Goal: Task Accomplishment & Management: Manage account settings

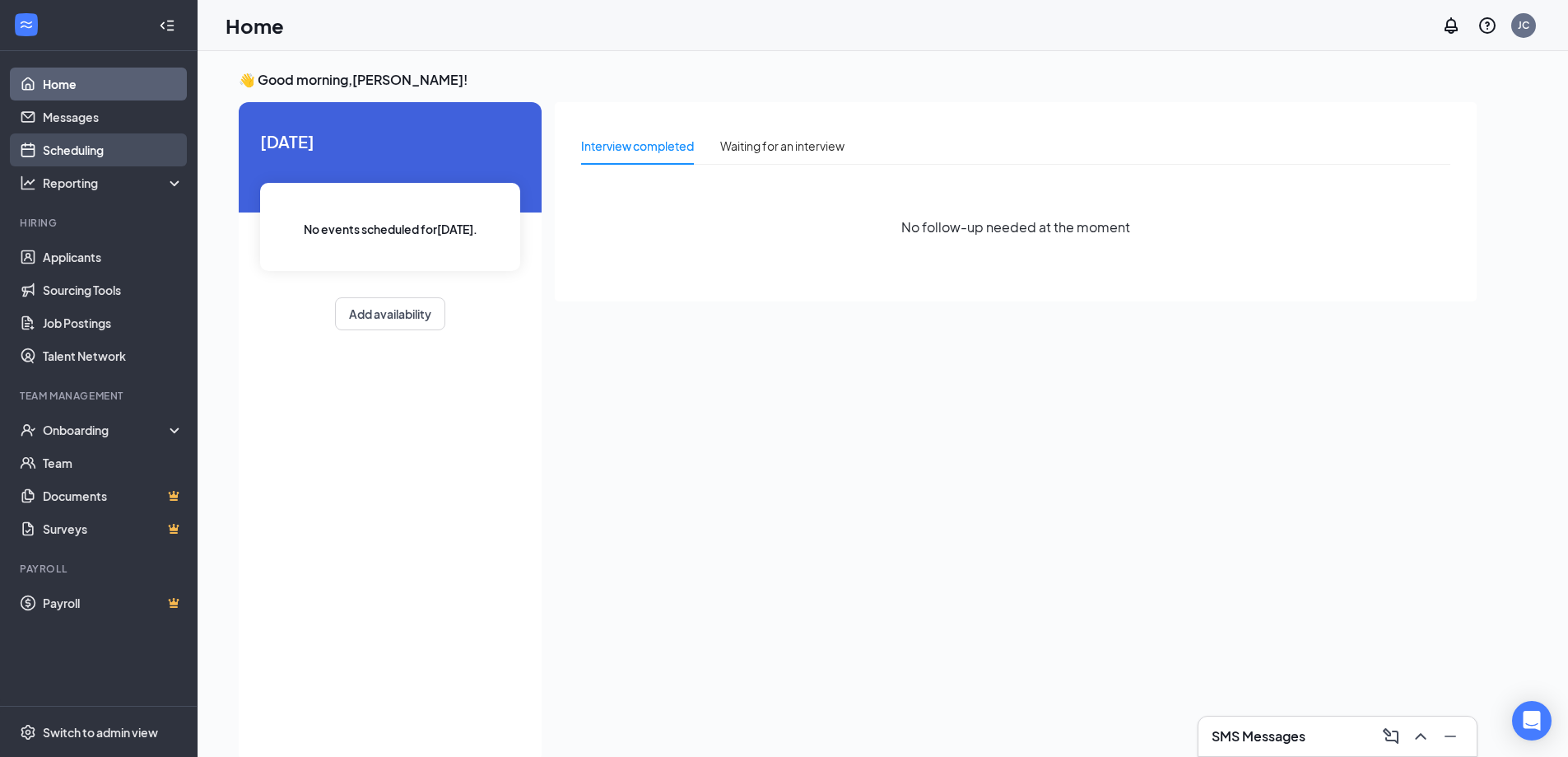
click at [72, 147] on link "Scheduling" at bounding box center [113, 150] width 141 height 33
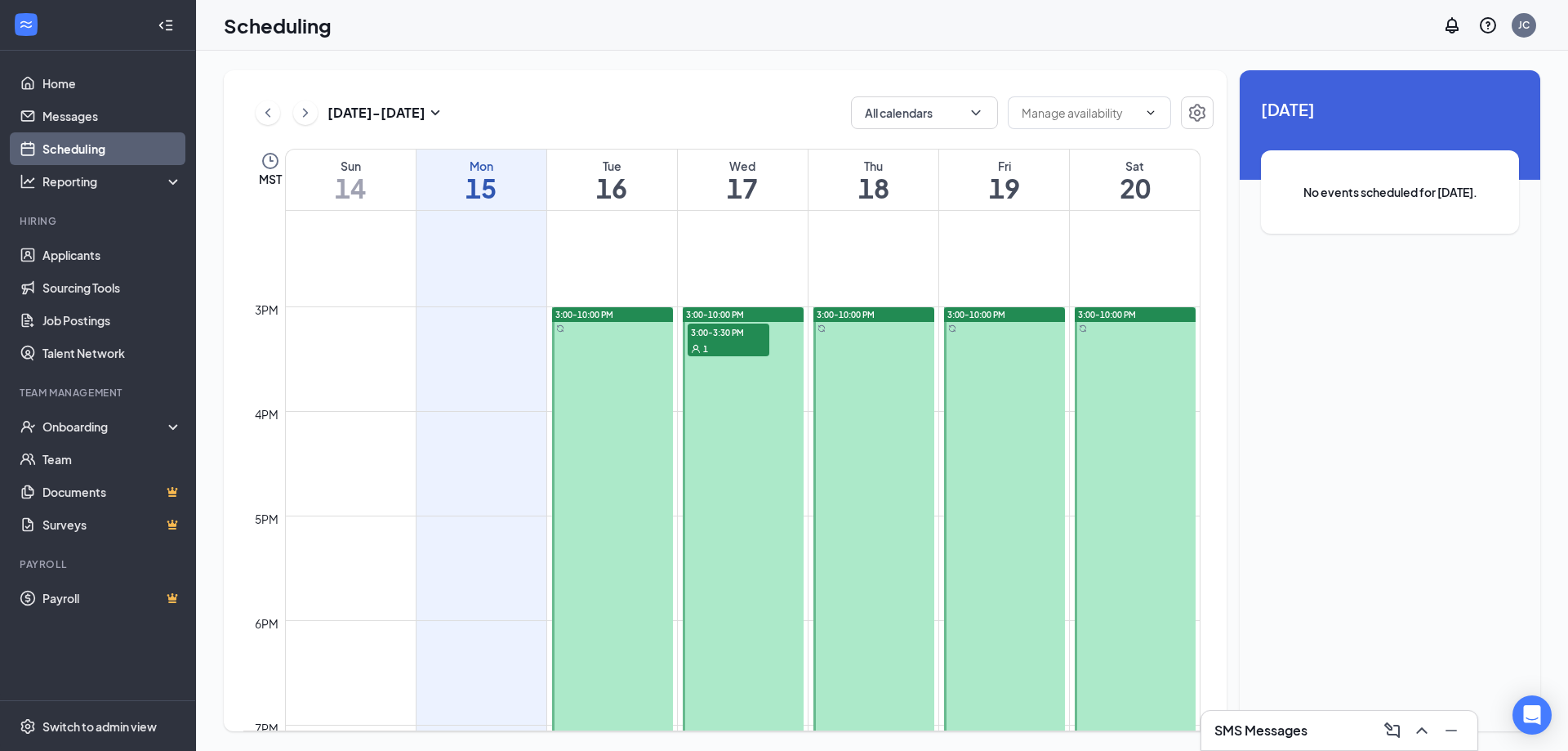
scroll to position [1620, 0]
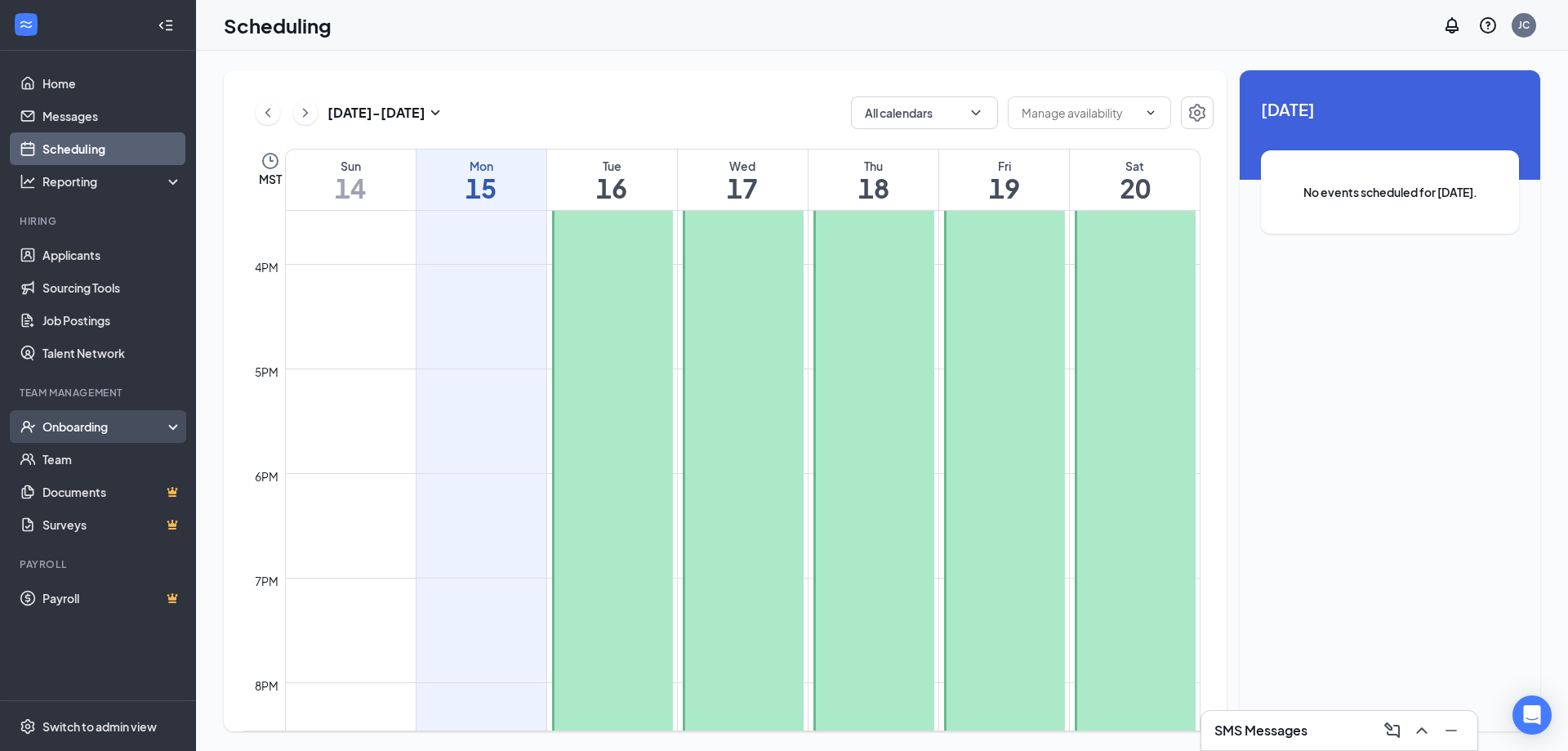
click at [76, 420] on div "Onboarding" at bounding box center [105, 426] width 126 height 16
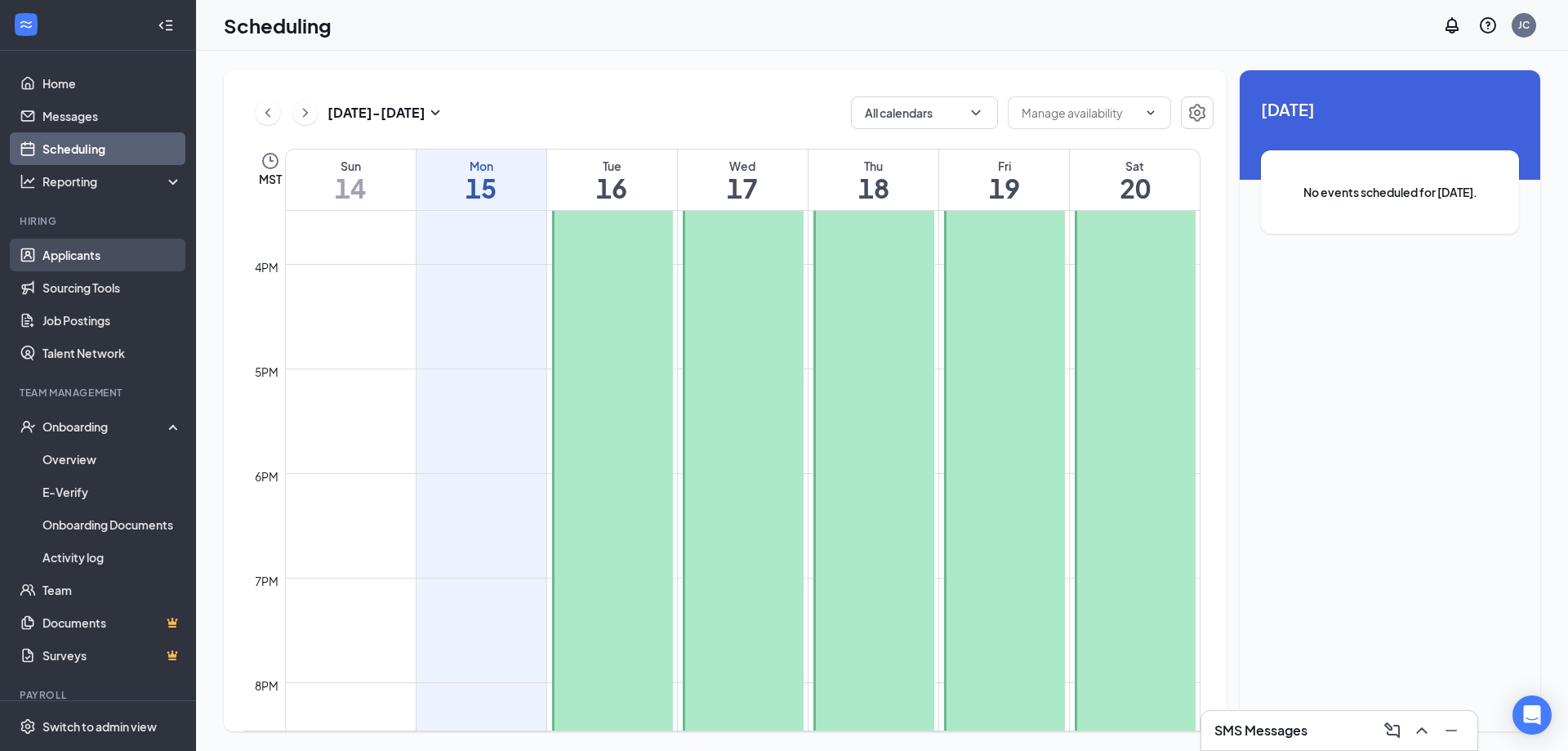
click at [57, 261] on link "Applicants" at bounding box center [112, 255] width 140 height 33
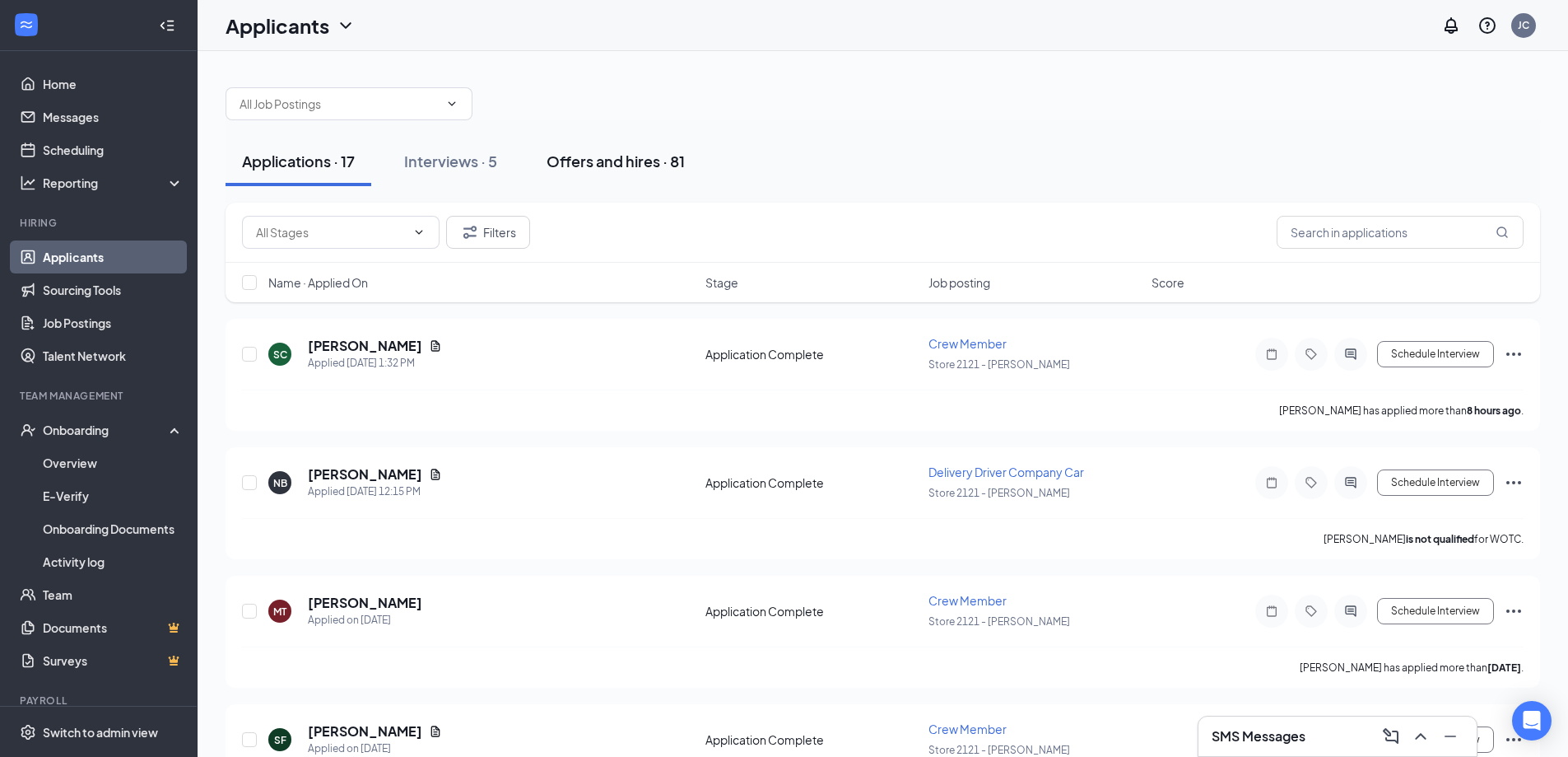
click at [600, 162] on div "Offers and hires · 81" at bounding box center [615, 161] width 138 height 21
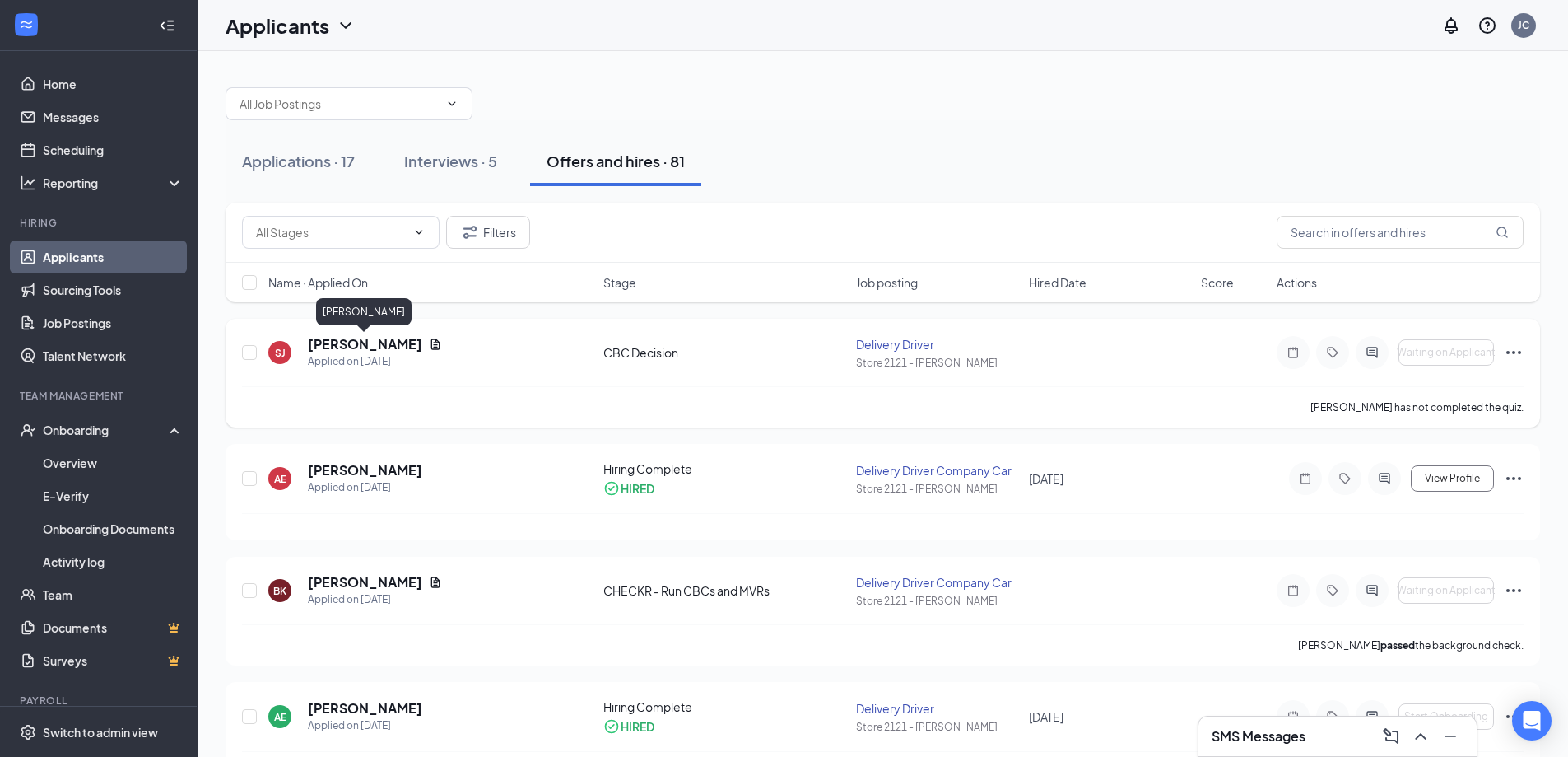
click at [380, 345] on h5 "[PERSON_NAME]" at bounding box center [365, 344] width 115 height 18
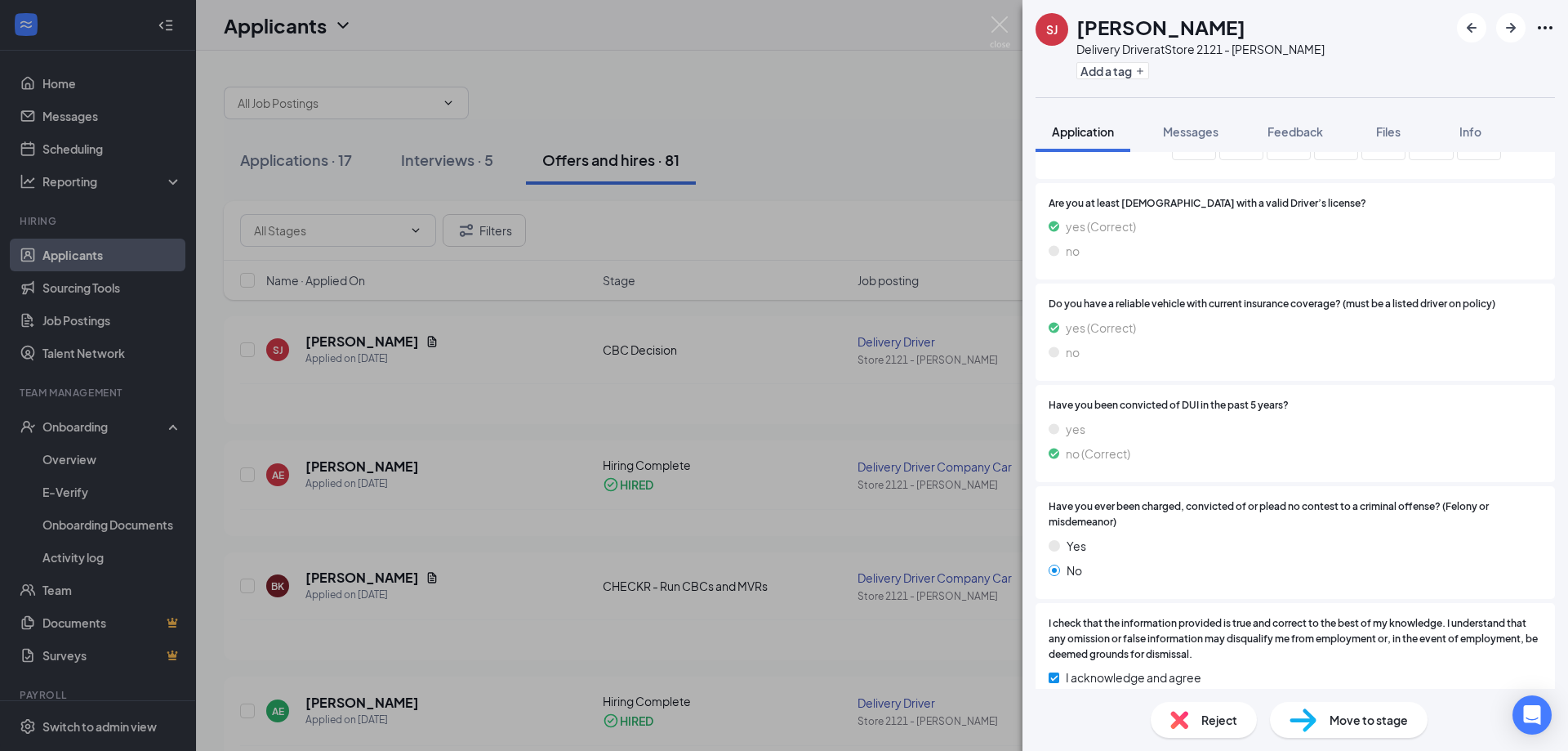
scroll to position [923, 0]
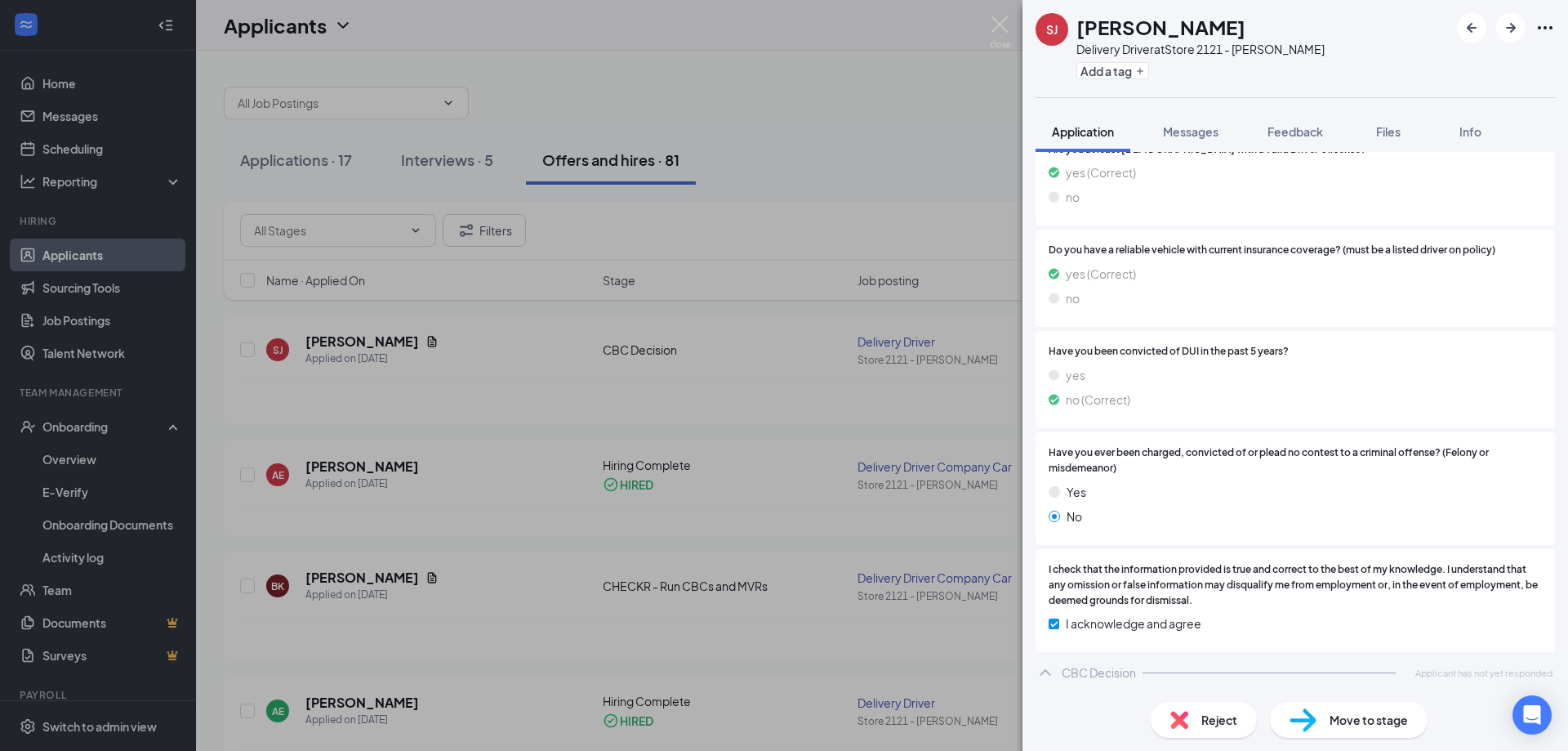
click at [1143, 682] on div "CBC Decision Applicant has not yet responded." at bounding box center [1295, 672] width 520 height 33
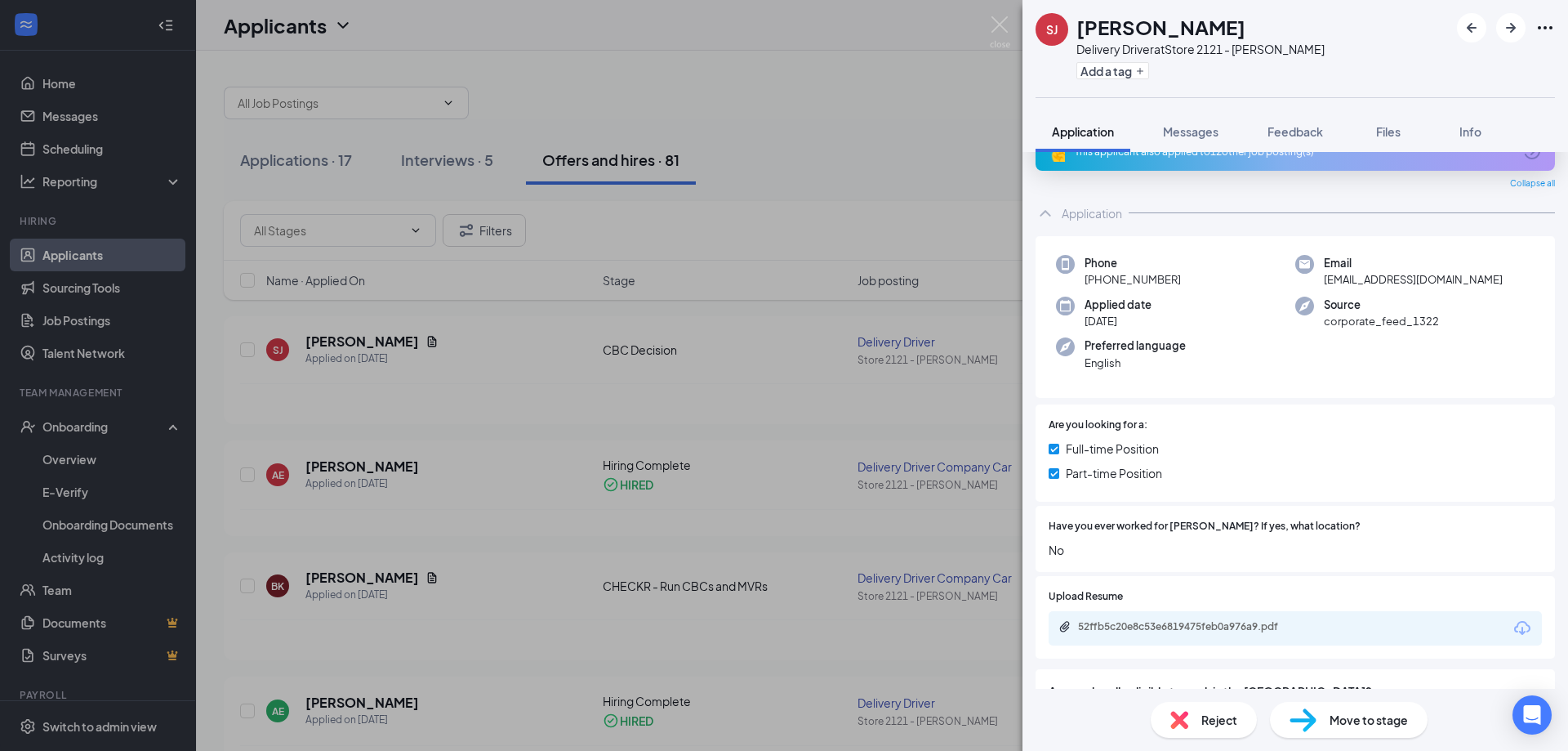
scroll to position [0, 0]
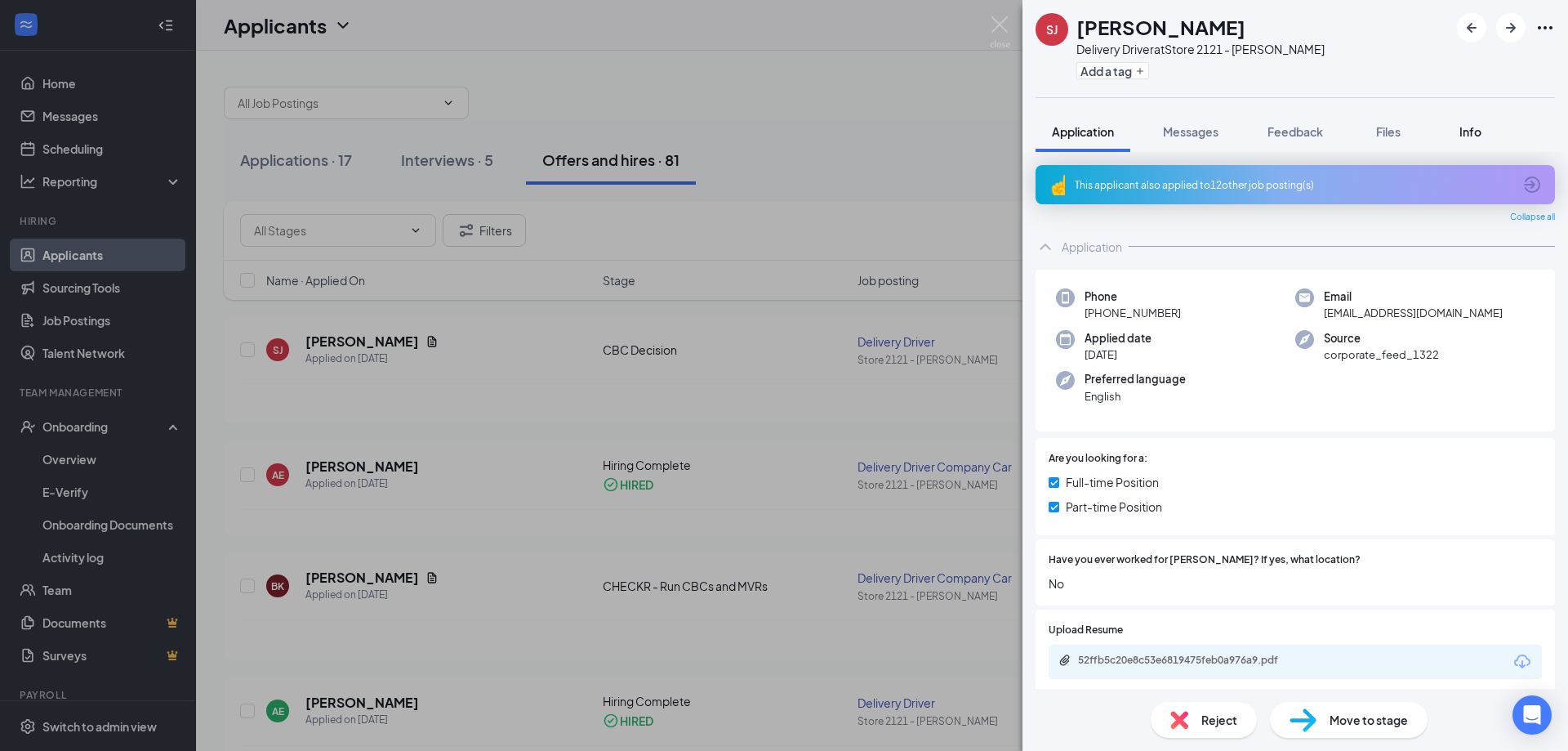
click at [1486, 125] on div "Info" at bounding box center [1469, 131] width 33 height 16
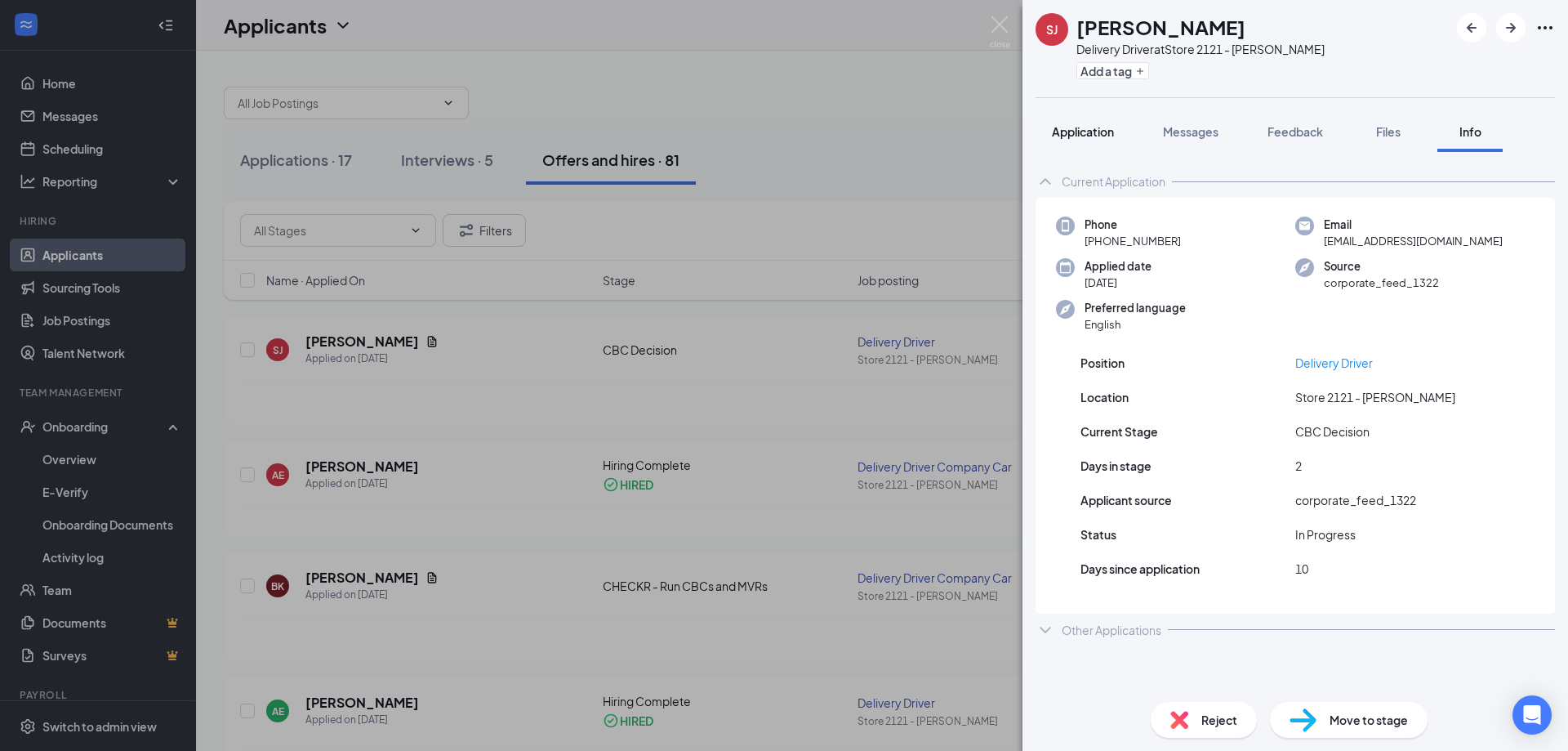
click at [1080, 135] on span "Application" at bounding box center [1083, 132] width 62 height 15
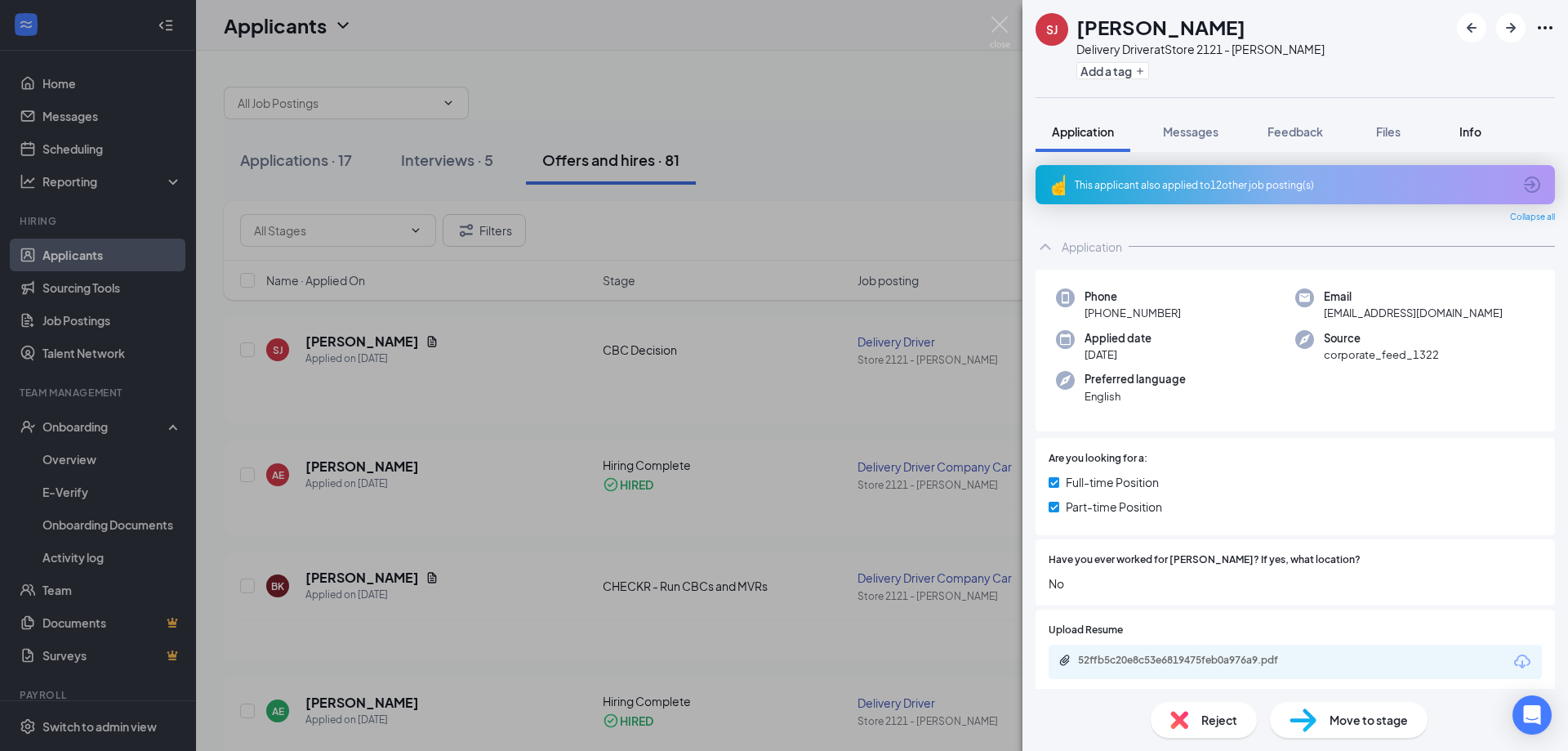
click at [1480, 134] on span "Info" at bounding box center [1469, 132] width 22 height 15
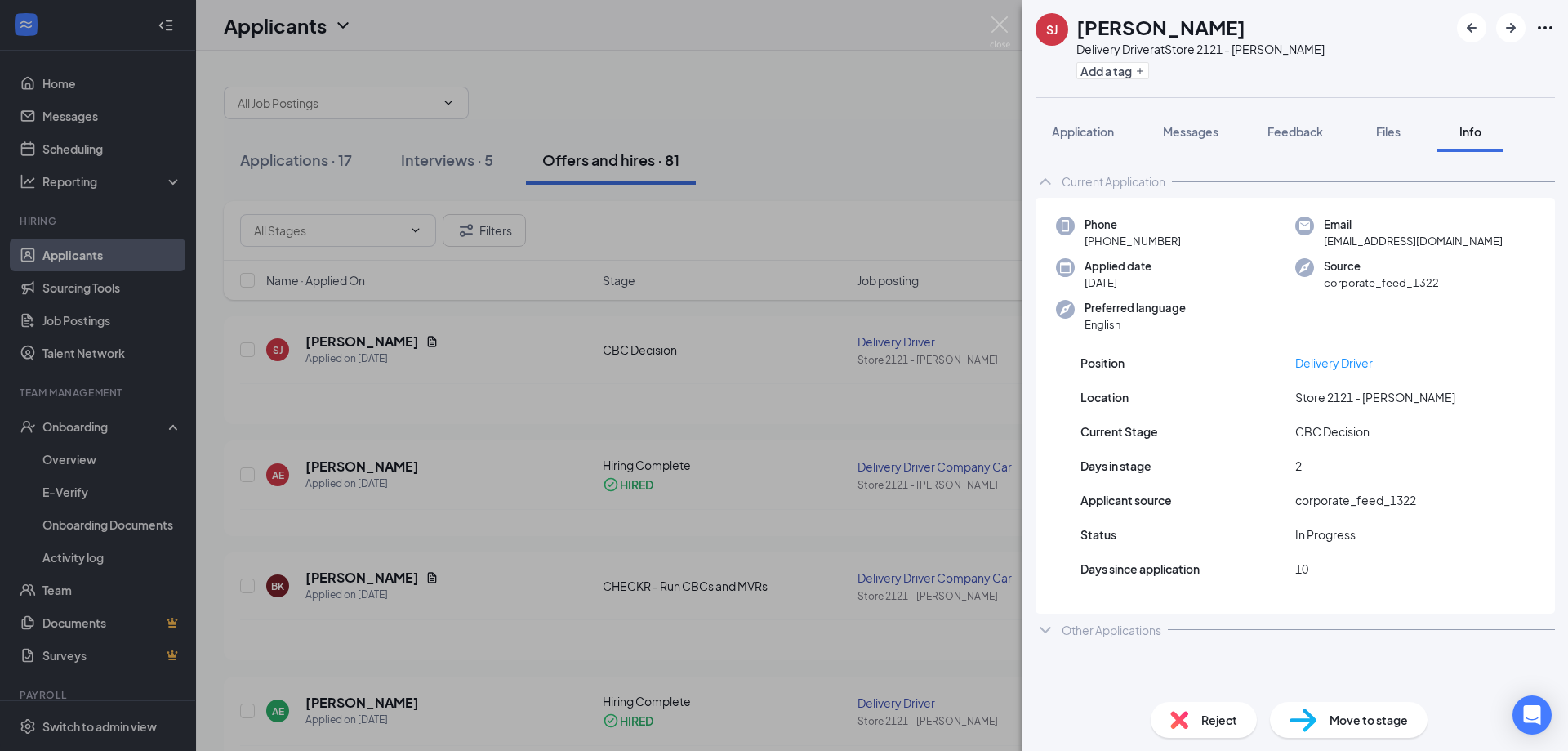
click at [752, 409] on div "SJ [PERSON_NAME] Delivery Driver at Store 2121 - [PERSON_NAME] Add a tag Applic…" at bounding box center [784, 375] width 1568 height 751
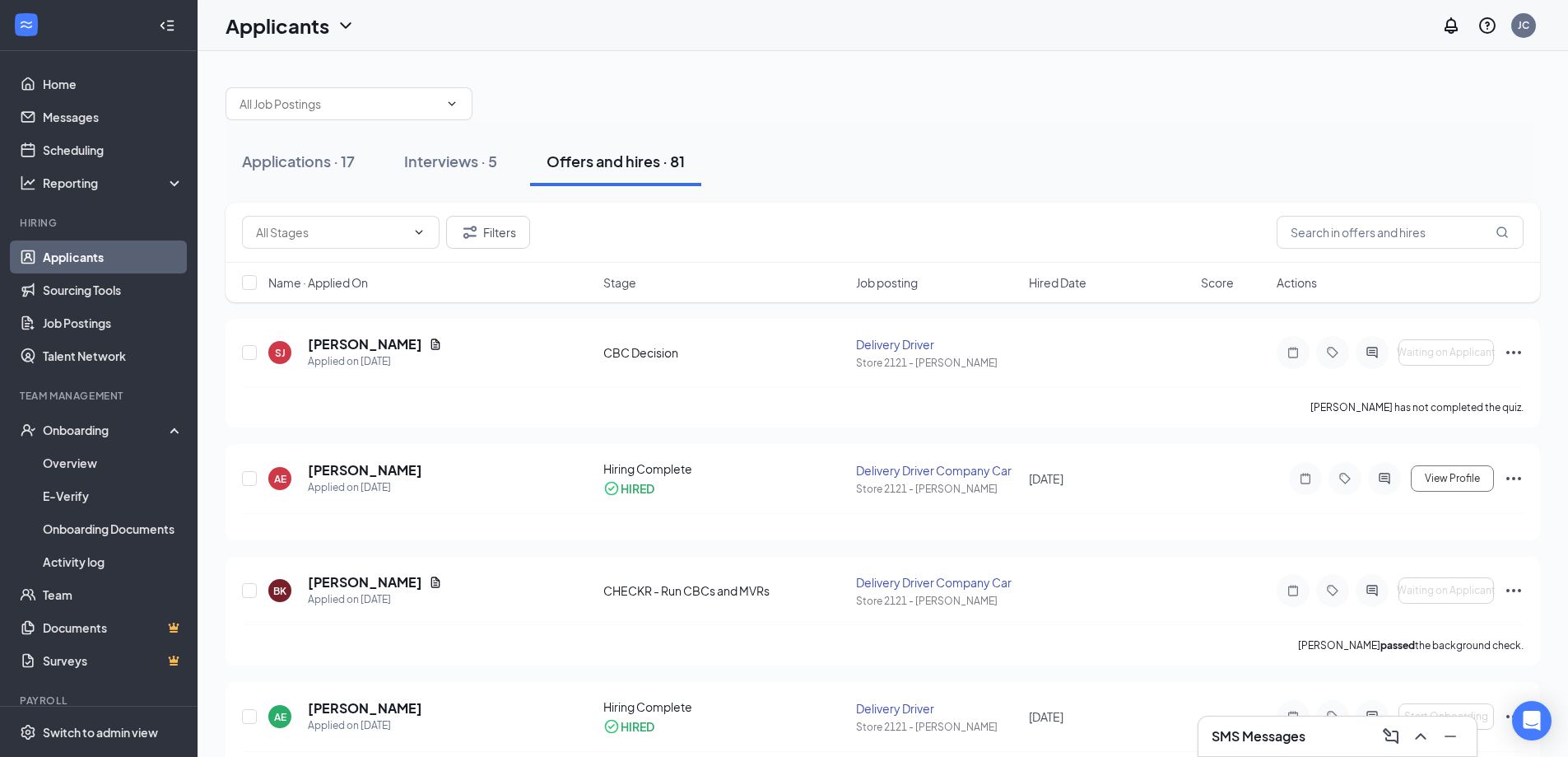
click at [113, 260] on link "Applicants" at bounding box center [113, 257] width 141 height 33
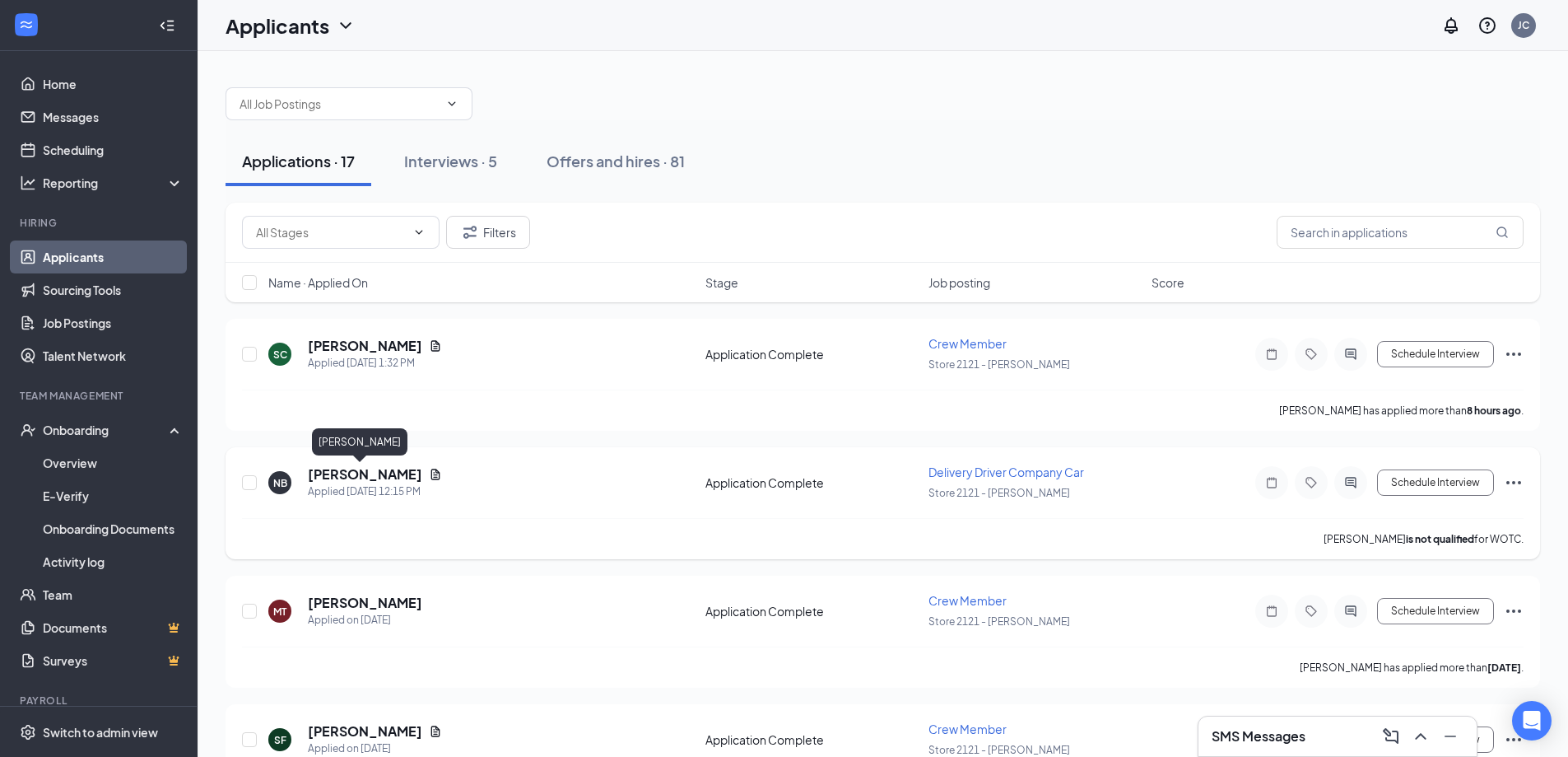
click at [347, 480] on h5 "[PERSON_NAME]" at bounding box center [365, 474] width 115 height 18
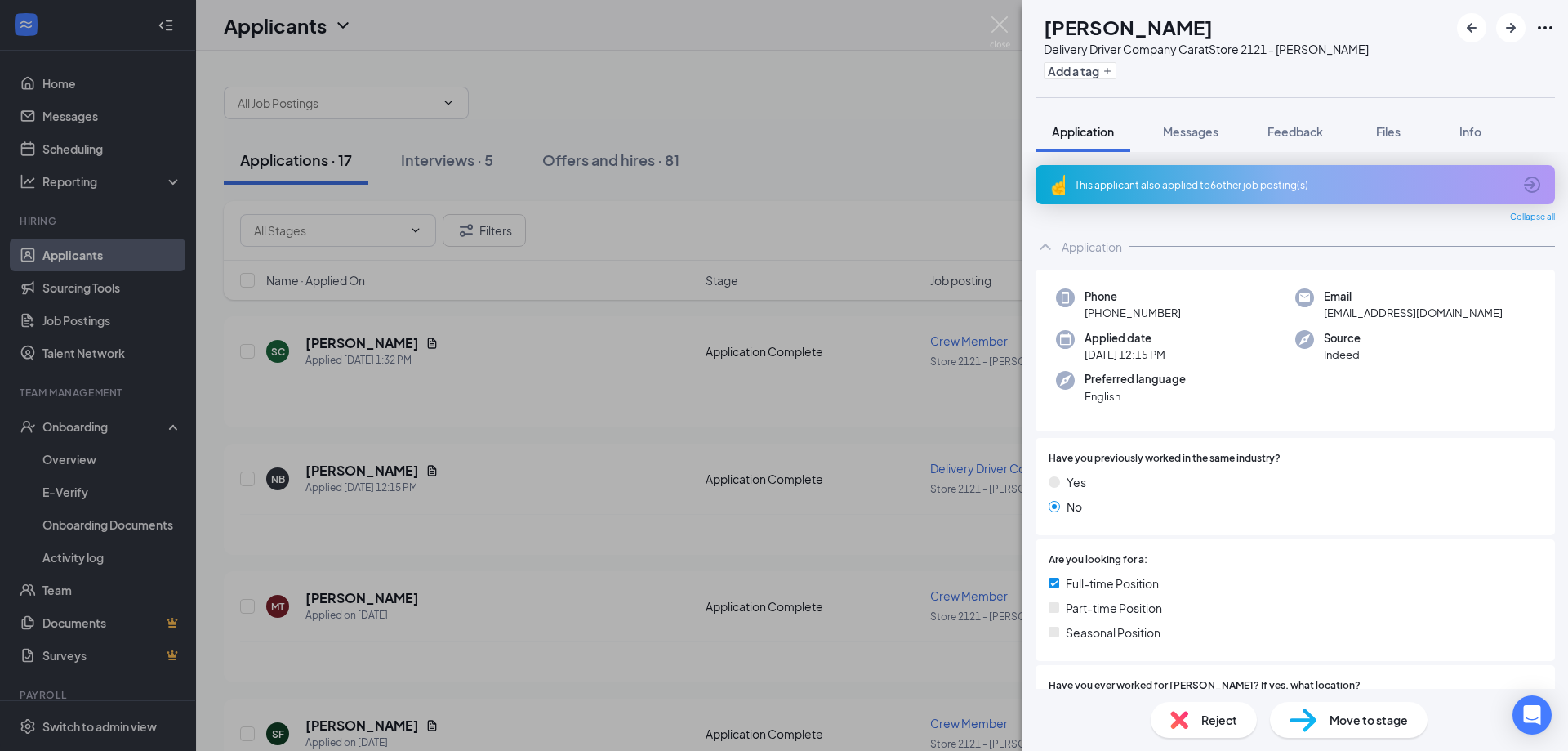
click at [1343, 712] on span "Move to stage" at bounding box center [1368, 719] width 78 height 18
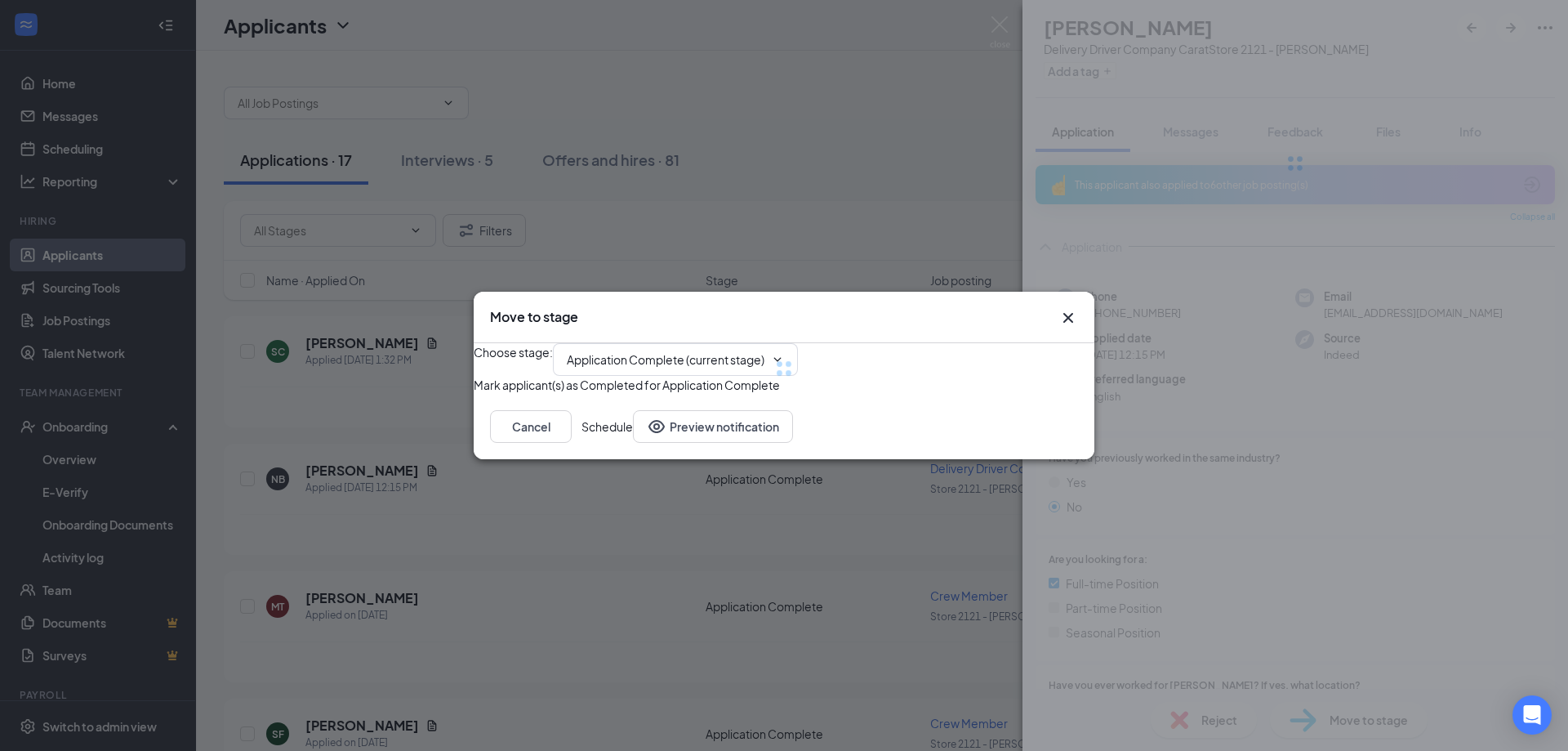
type input "Onsite Interview (next stage)"
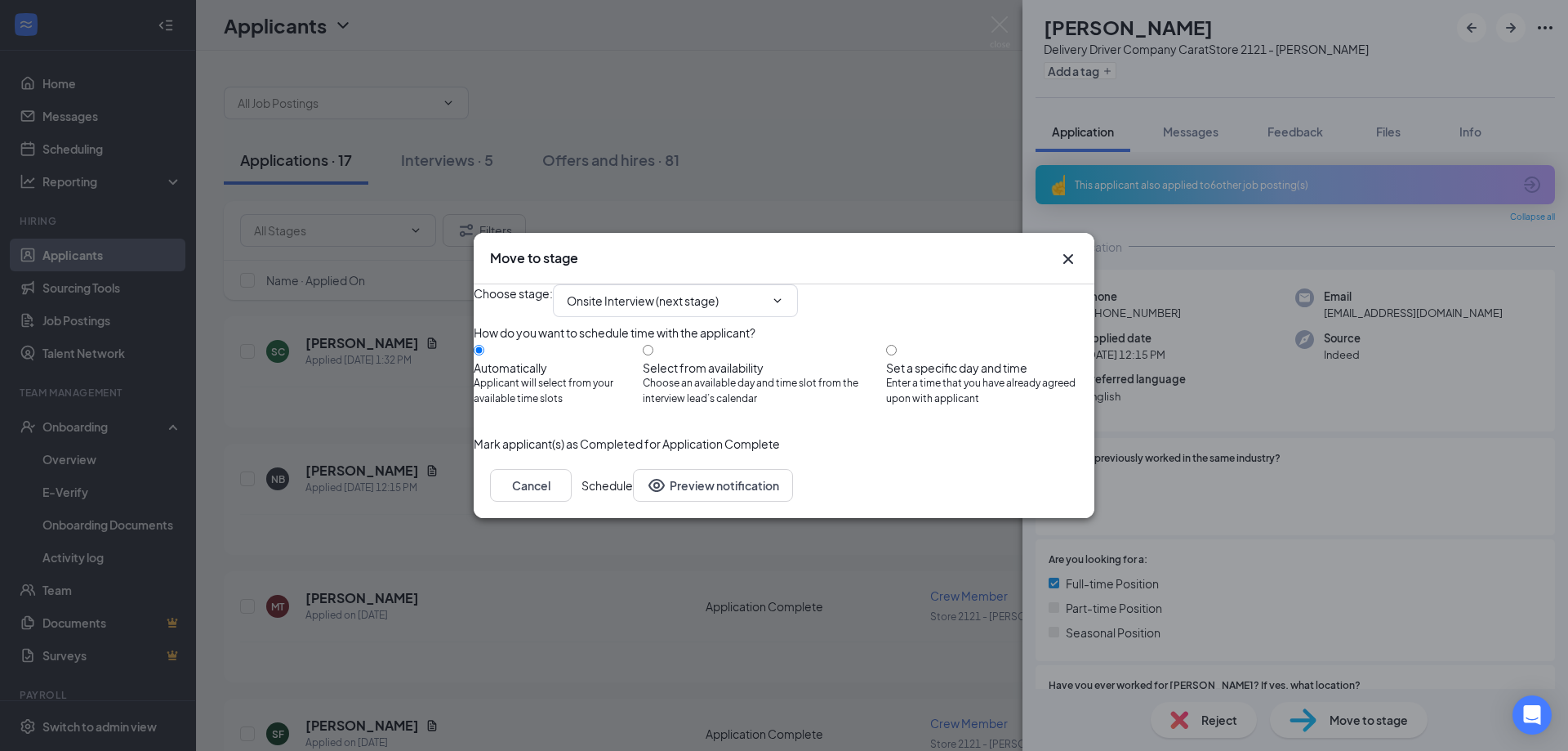
click at [633, 502] on button "Schedule" at bounding box center [607, 485] width 52 height 33
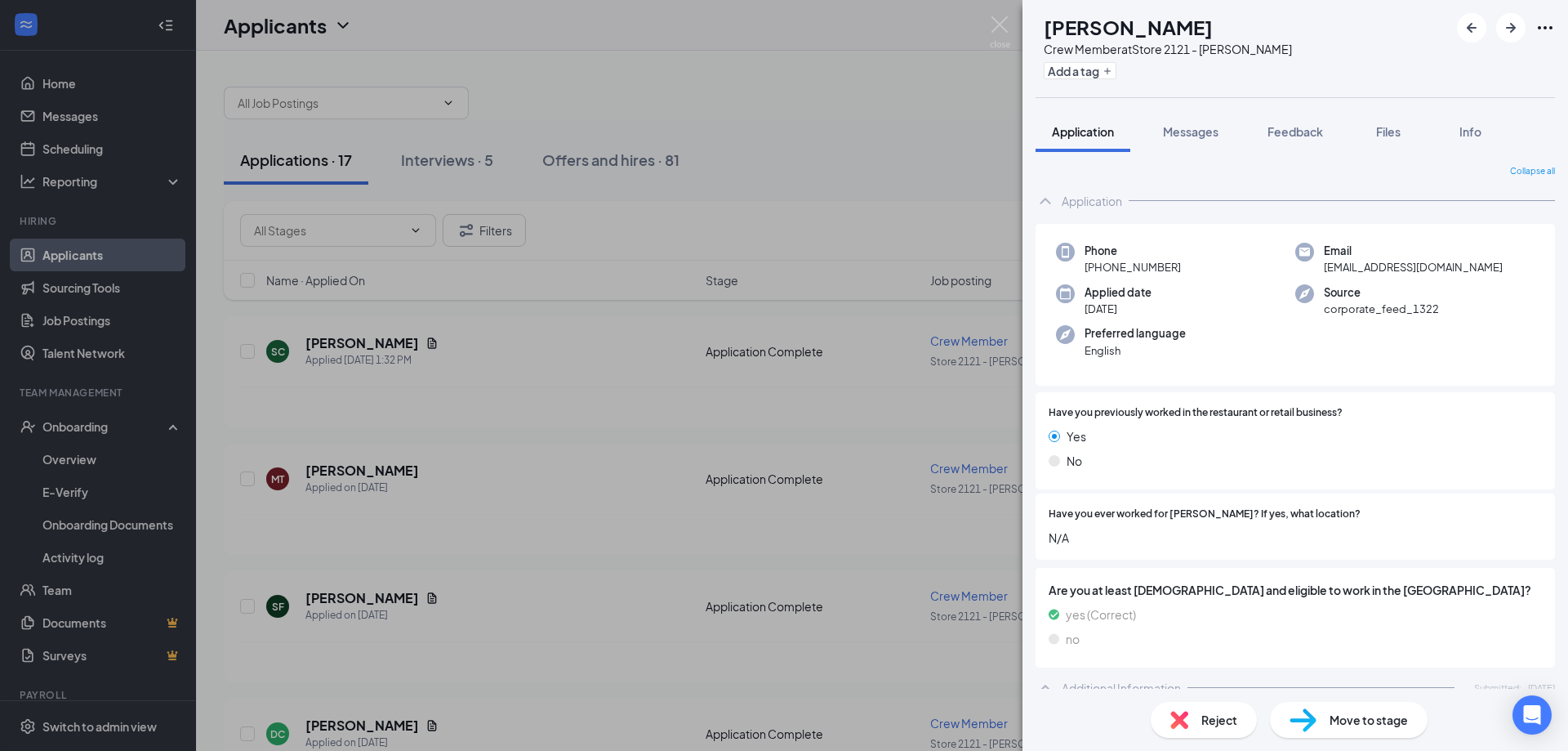
click at [544, 446] on div "MT [PERSON_NAME] Crew Member at Store 2121 - [PERSON_NAME] Add a tag Applicatio…" at bounding box center [784, 375] width 1568 height 751
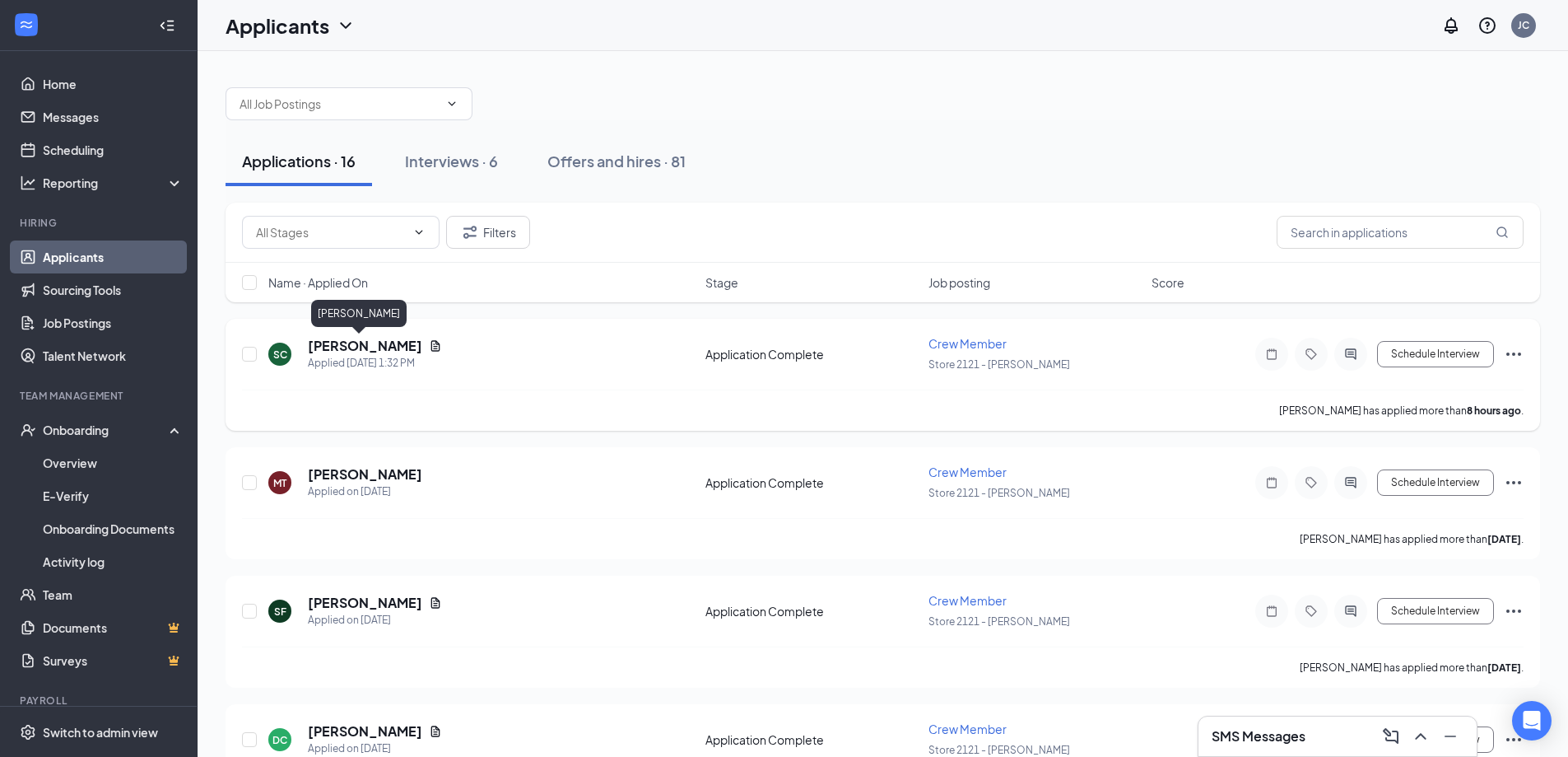
click at [344, 345] on h5 "[PERSON_NAME]" at bounding box center [365, 345] width 115 height 18
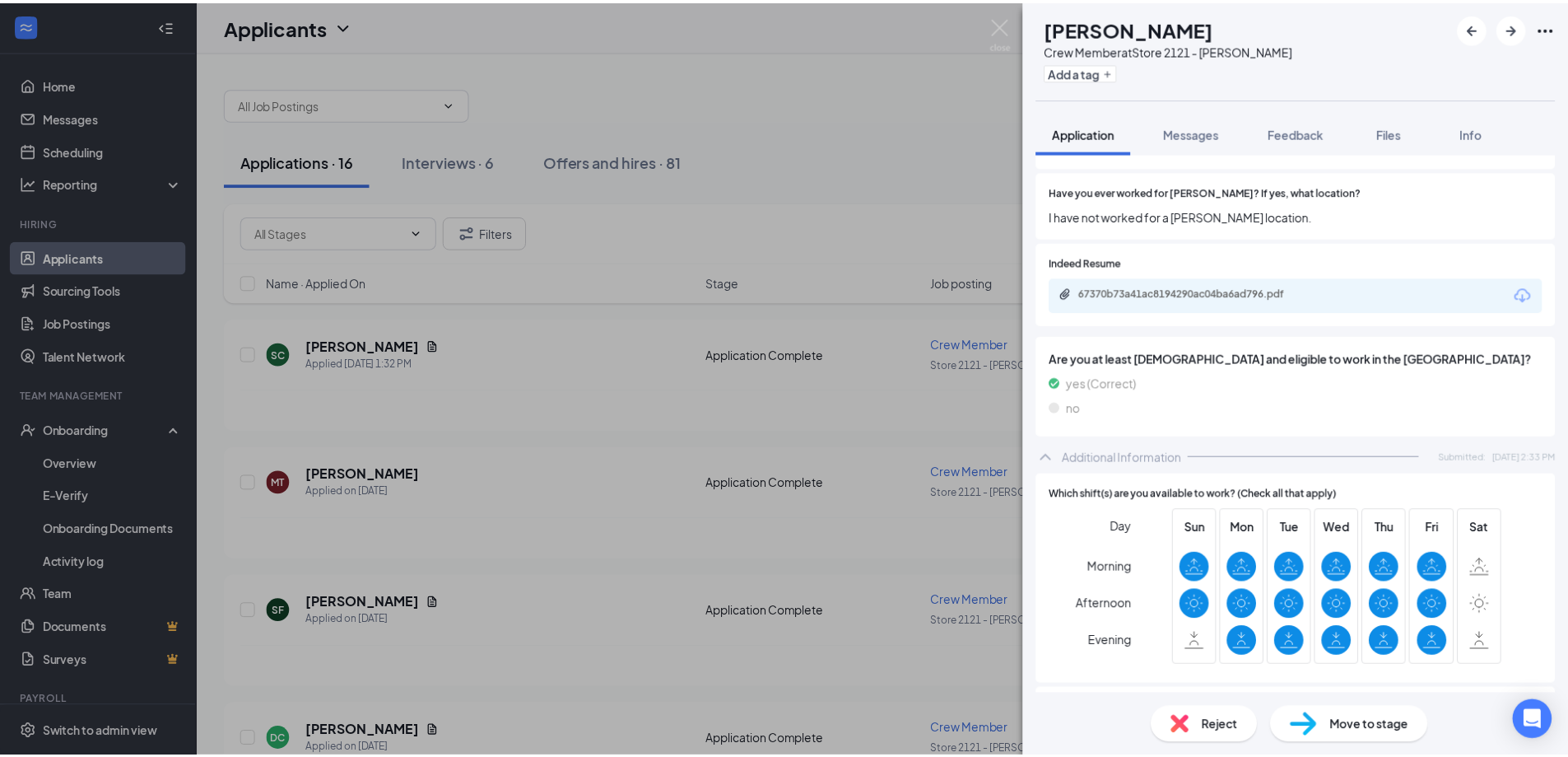
scroll to position [447, 0]
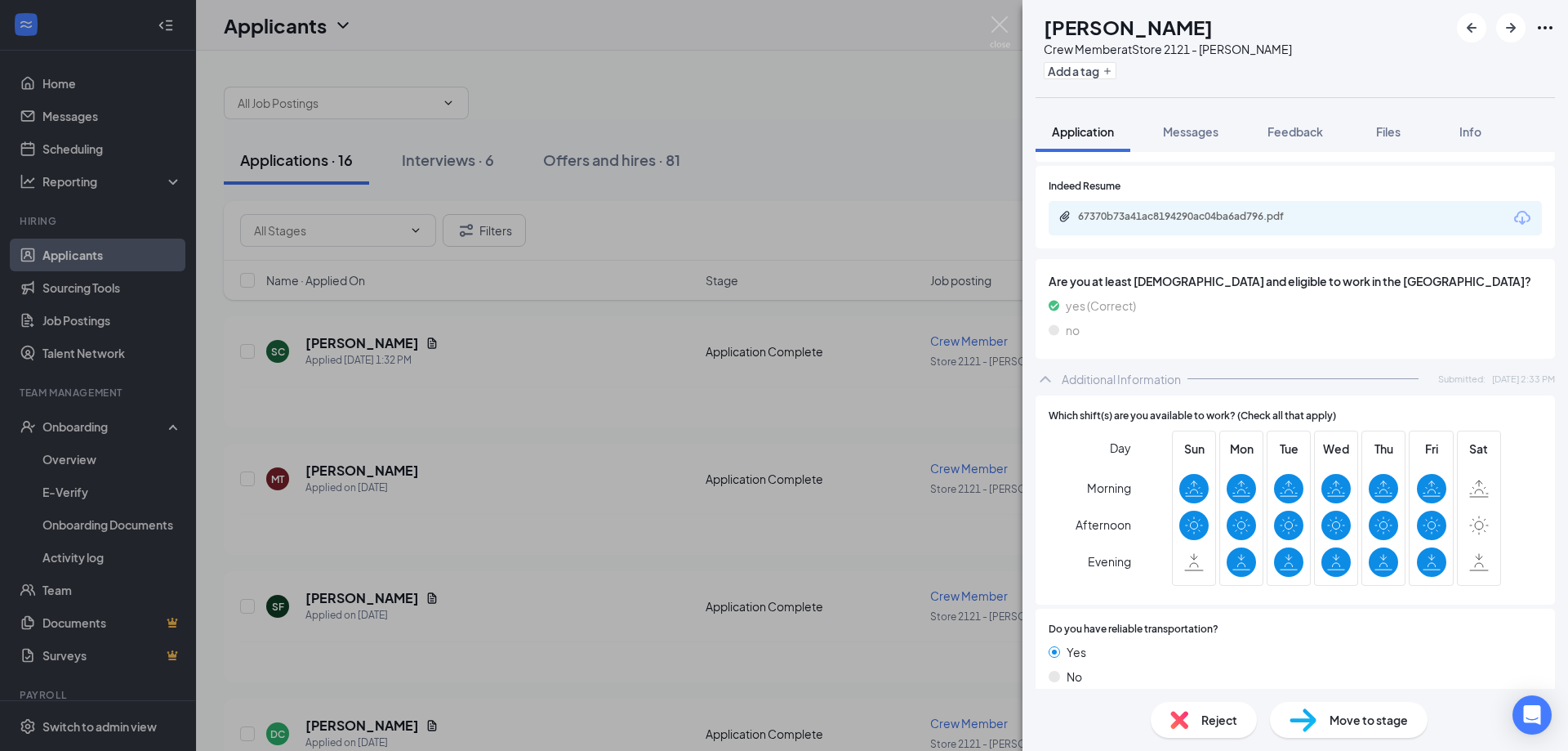
click at [756, 470] on div "SC [PERSON_NAME] Crew Member at Store 2121 - [PERSON_NAME] Add a tag Applicatio…" at bounding box center [784, 375] width 1568 height 751
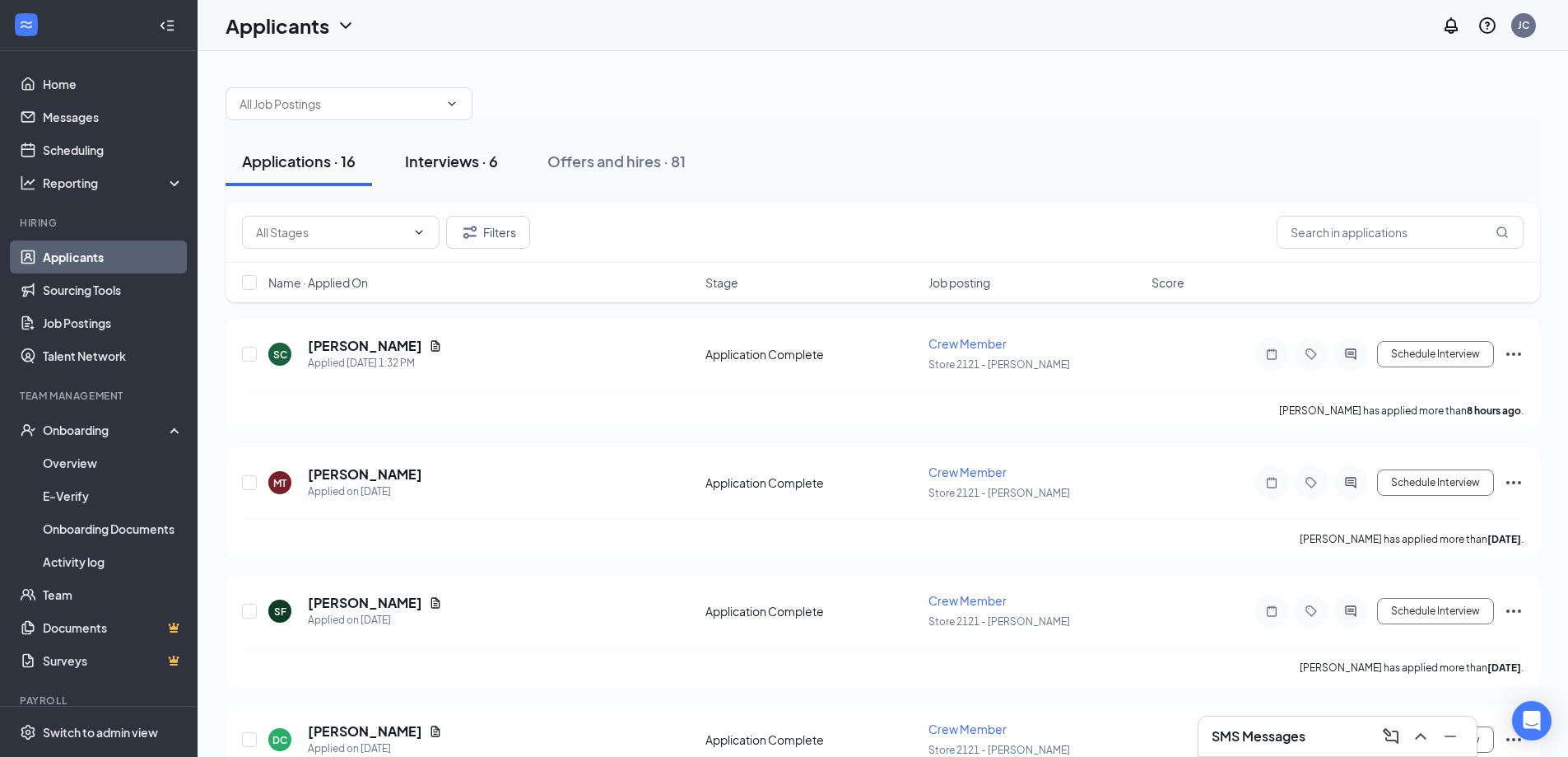
click at [450, 160] on div "Interviews · 6" at bounding box center [452, 161] width 93 height 21
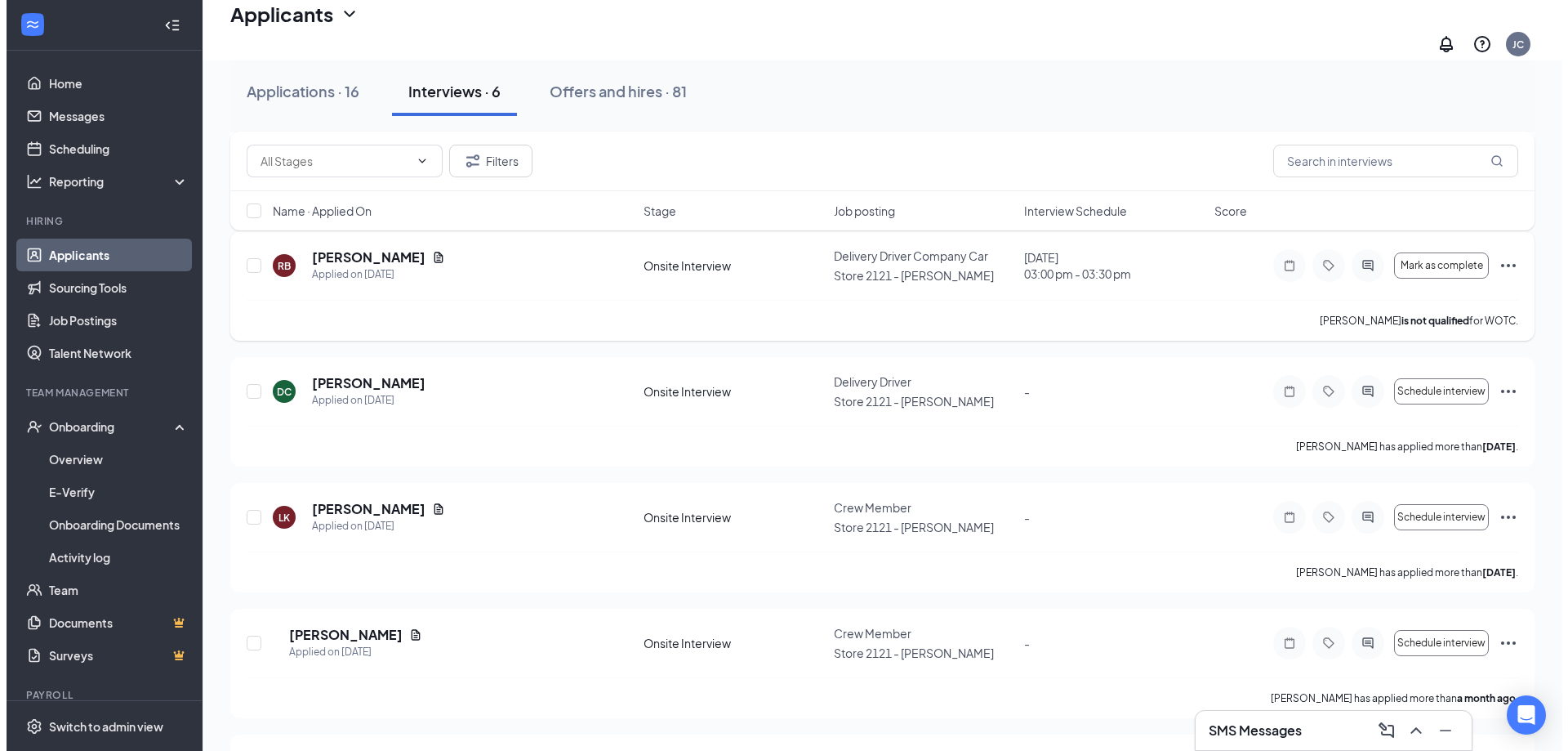
scroll to position [314, 0]
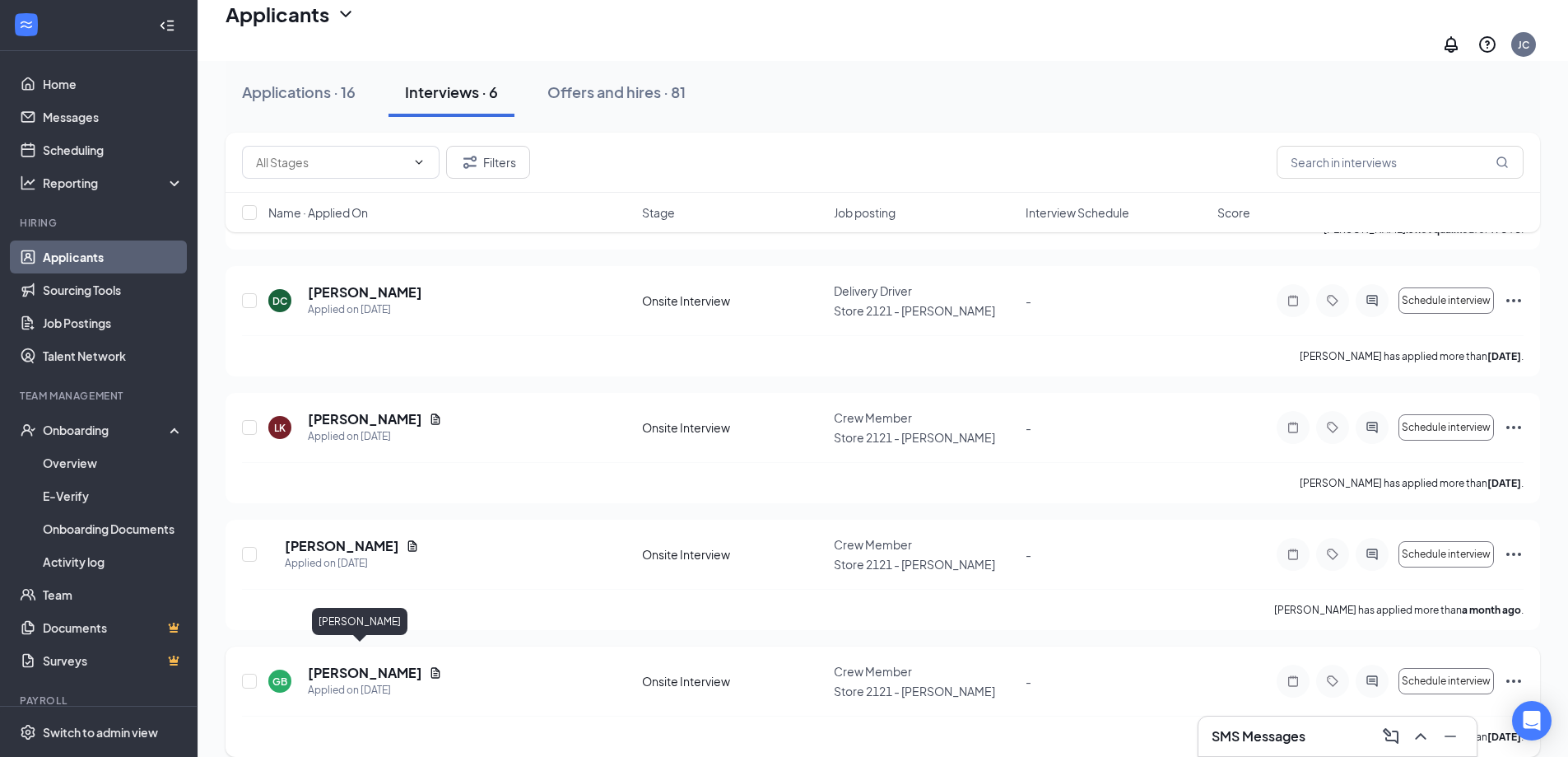
click at [355, 664] on h5 "[PERSON_NAME]" at bounding box center [365, 673] width 115 height 18
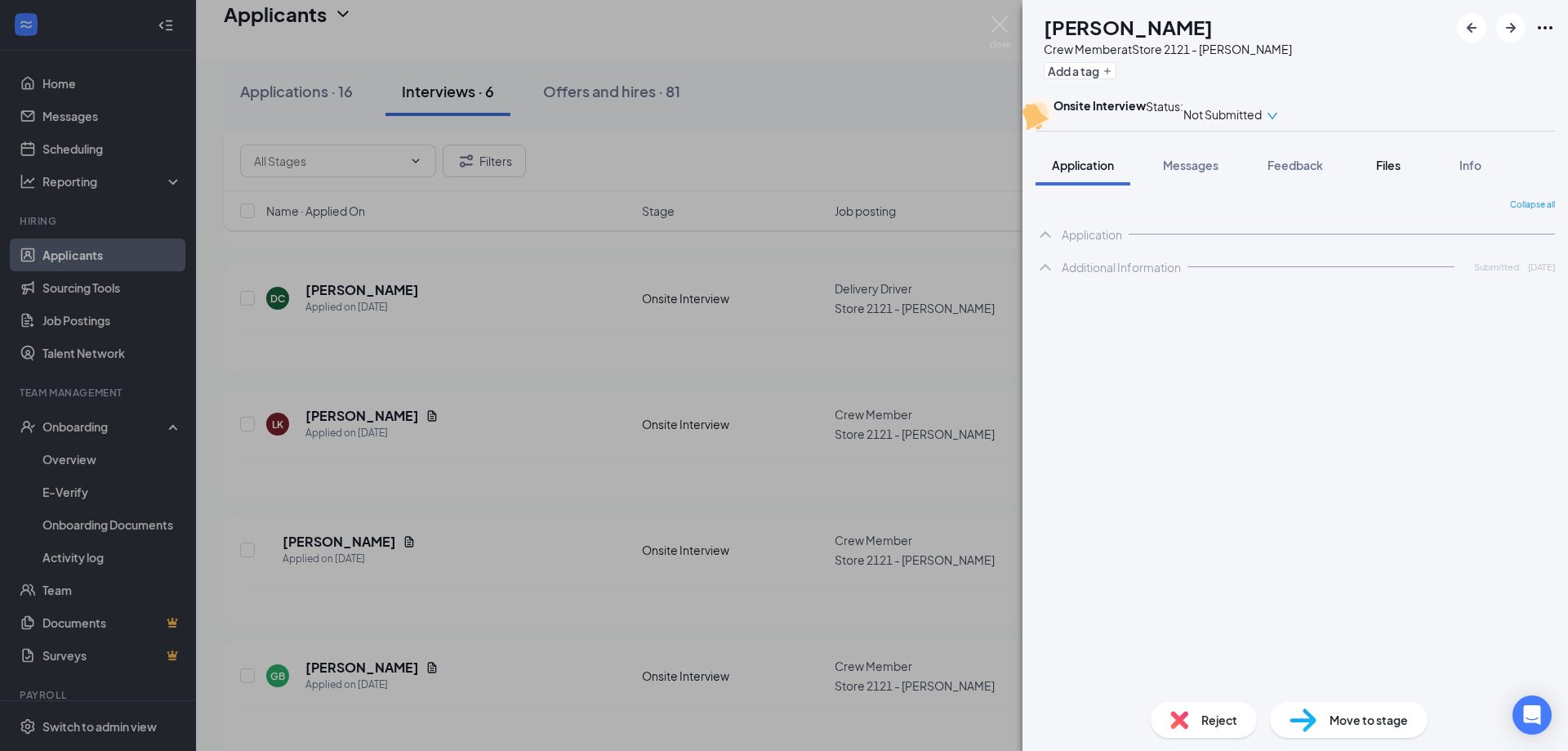
click at [1389, 172] on span "Files" at bounding box center [1389, 165] width 24 height 15
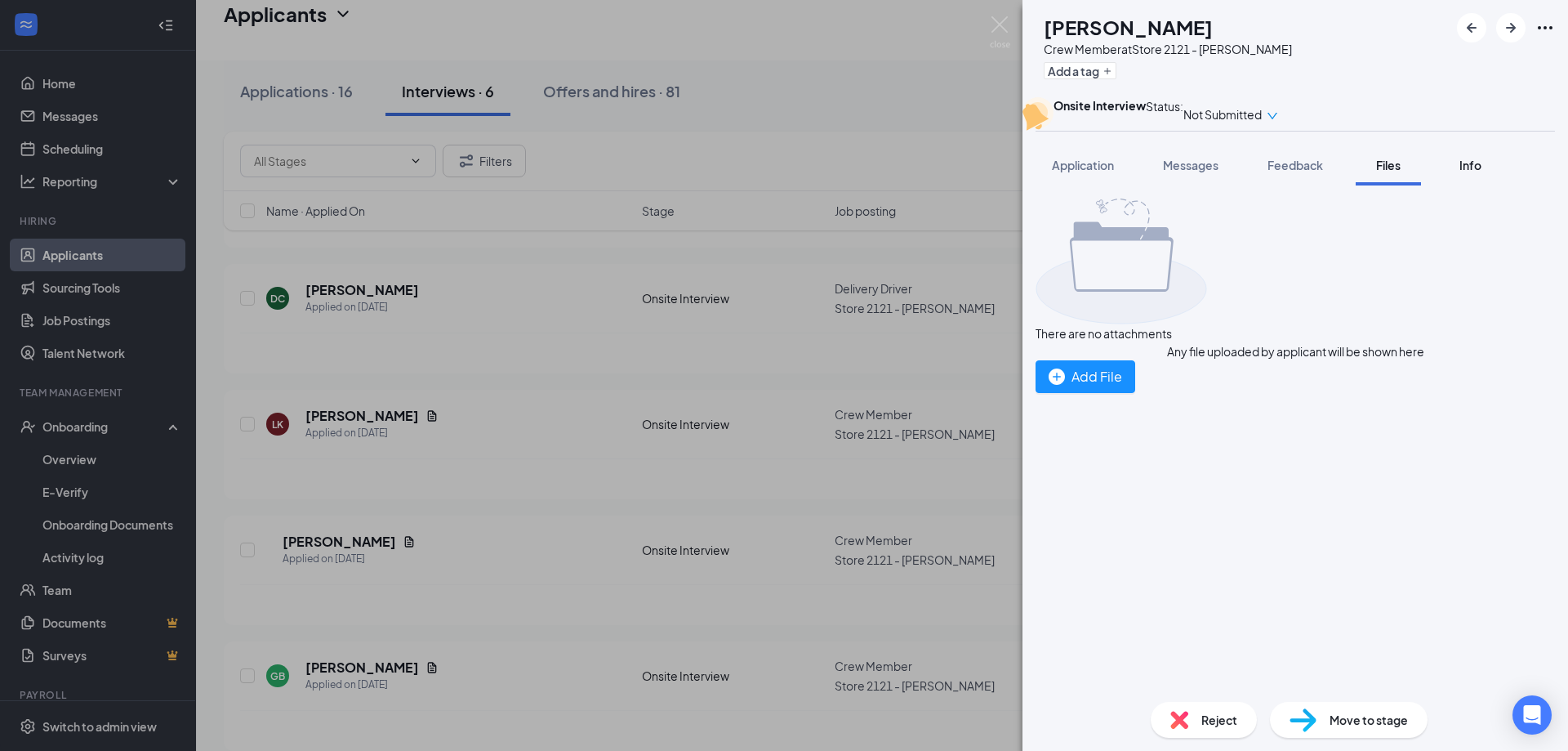
click at [1469, 172] on span "Info" at bounding box center [1469, 165] width 22 height 15
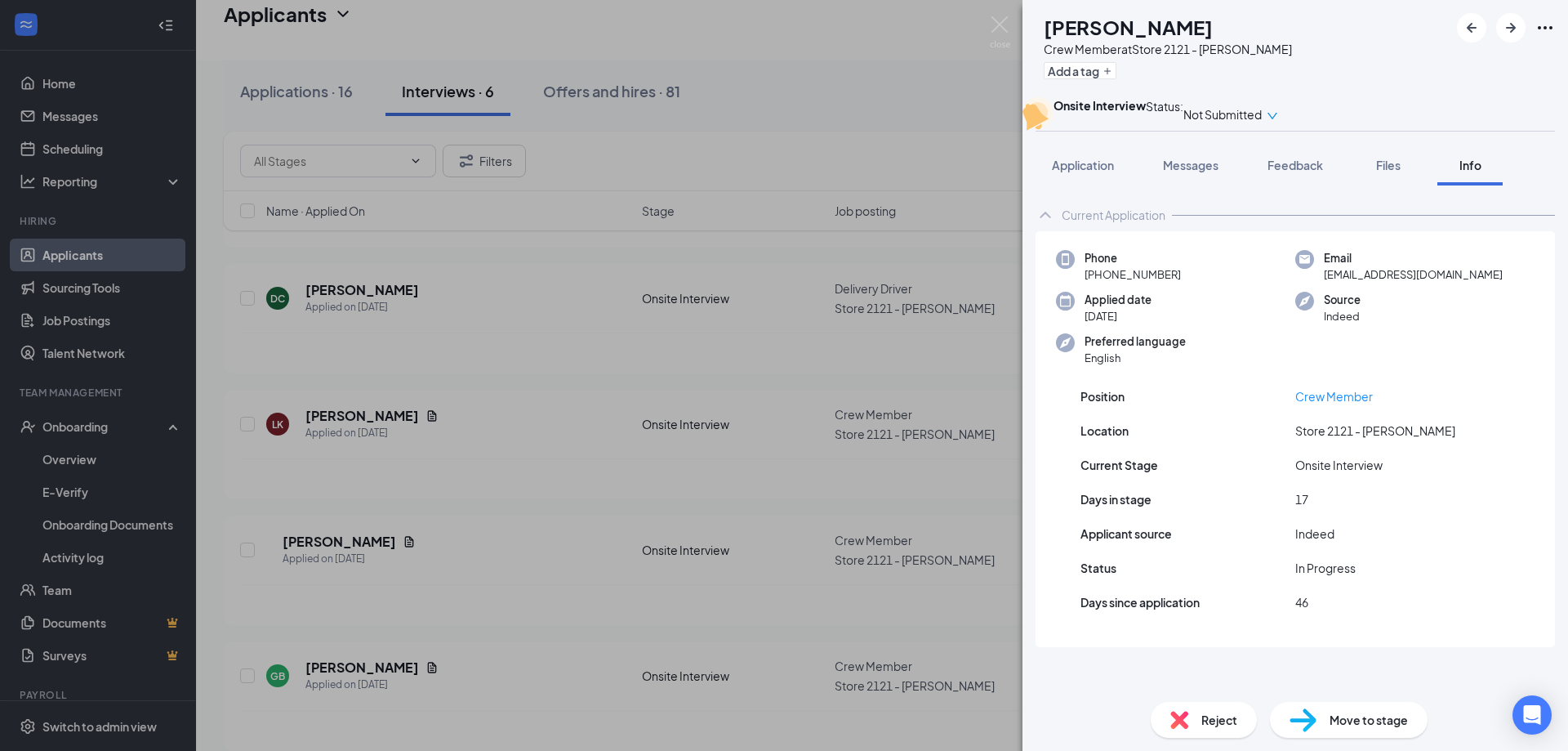
click at [1179, 717] on img at bounding box center [1179, 719] width 18 height 18
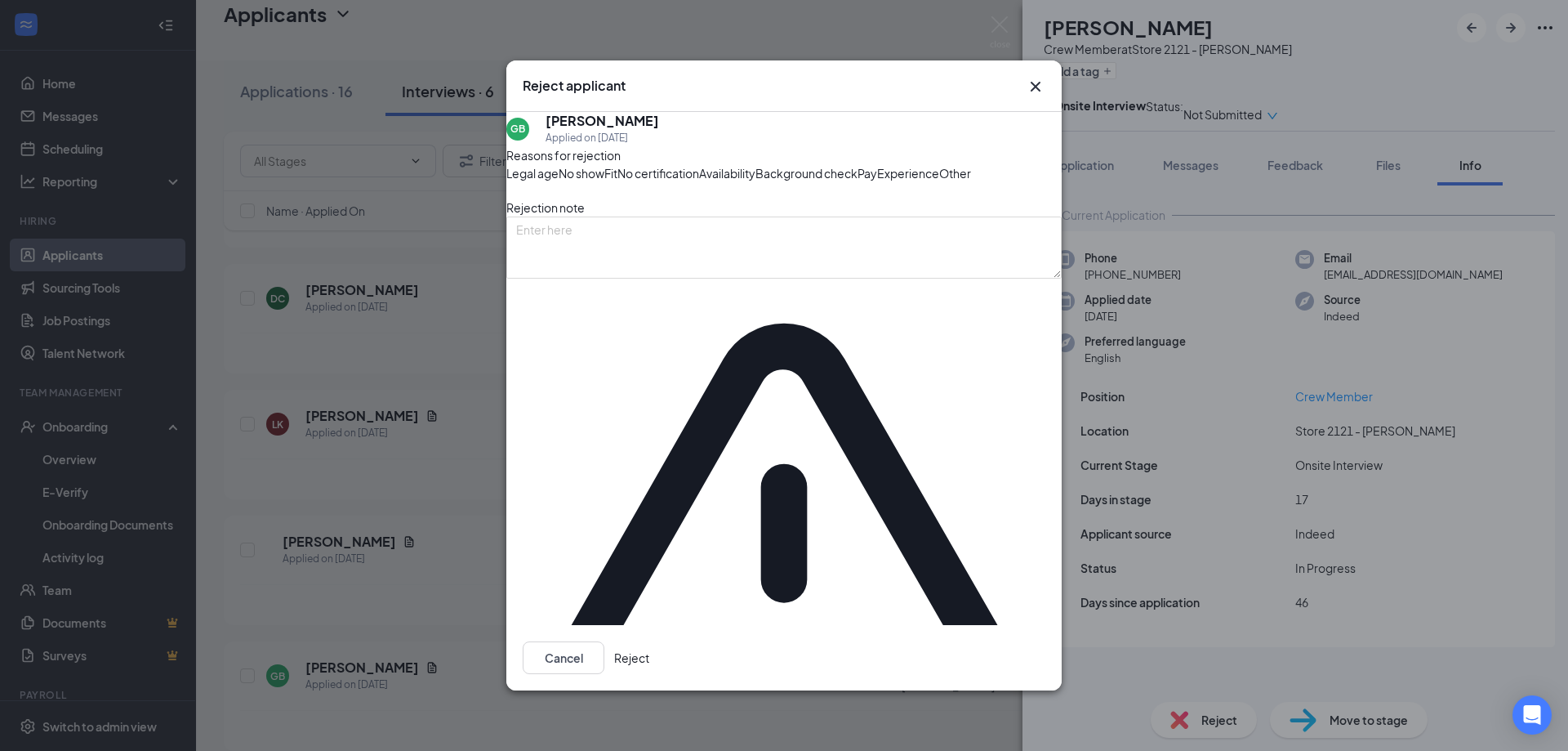
click at [649, 641] on button "Reject" at bounding box center [631, 657] width 35 height 33
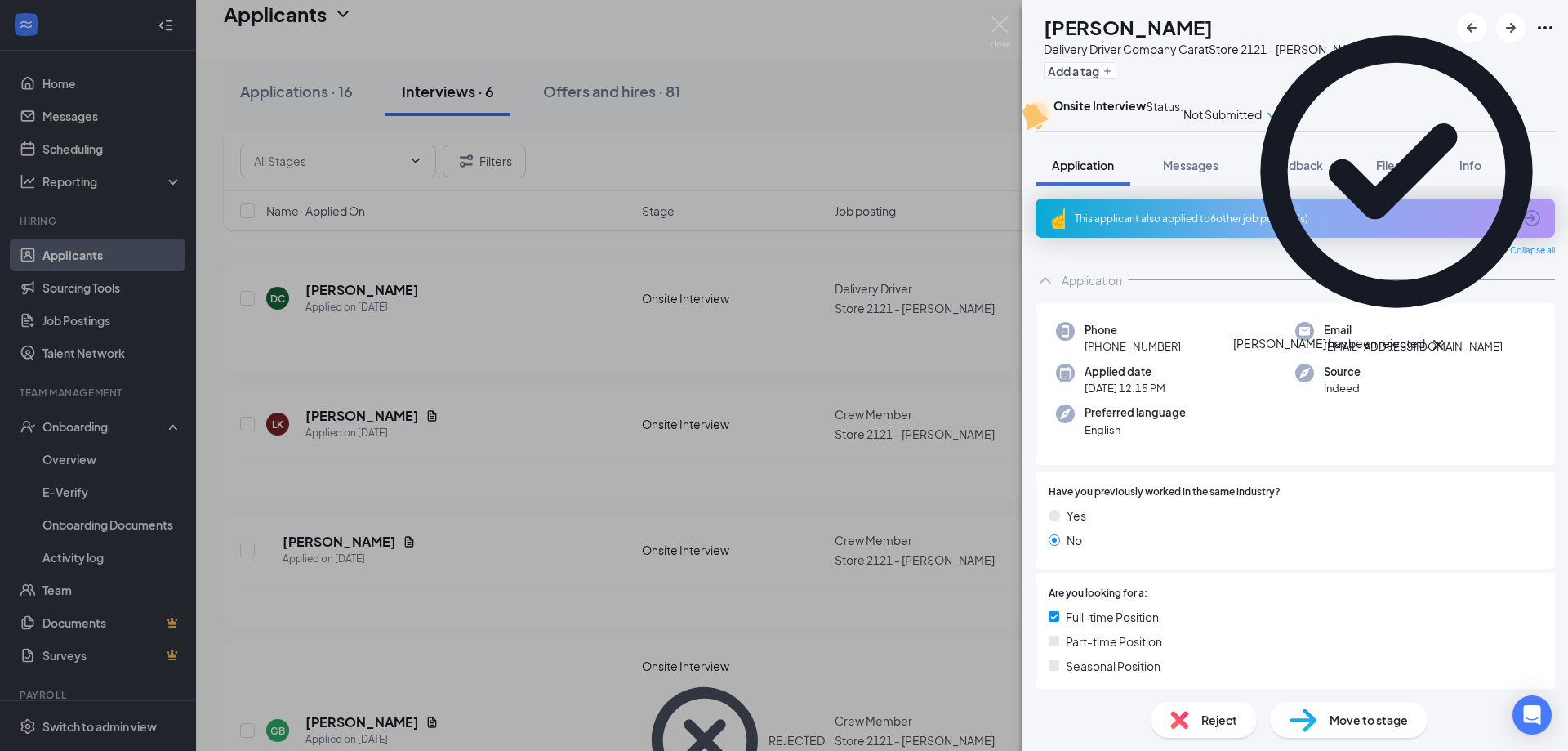
click at [527, 601] on div "NB [PERSON_NAME] Driver Company Car at Store 2121 - [PERSON_NAME] Add a tag Ons…" at bounding box center [784, 375] width 1568 height 751
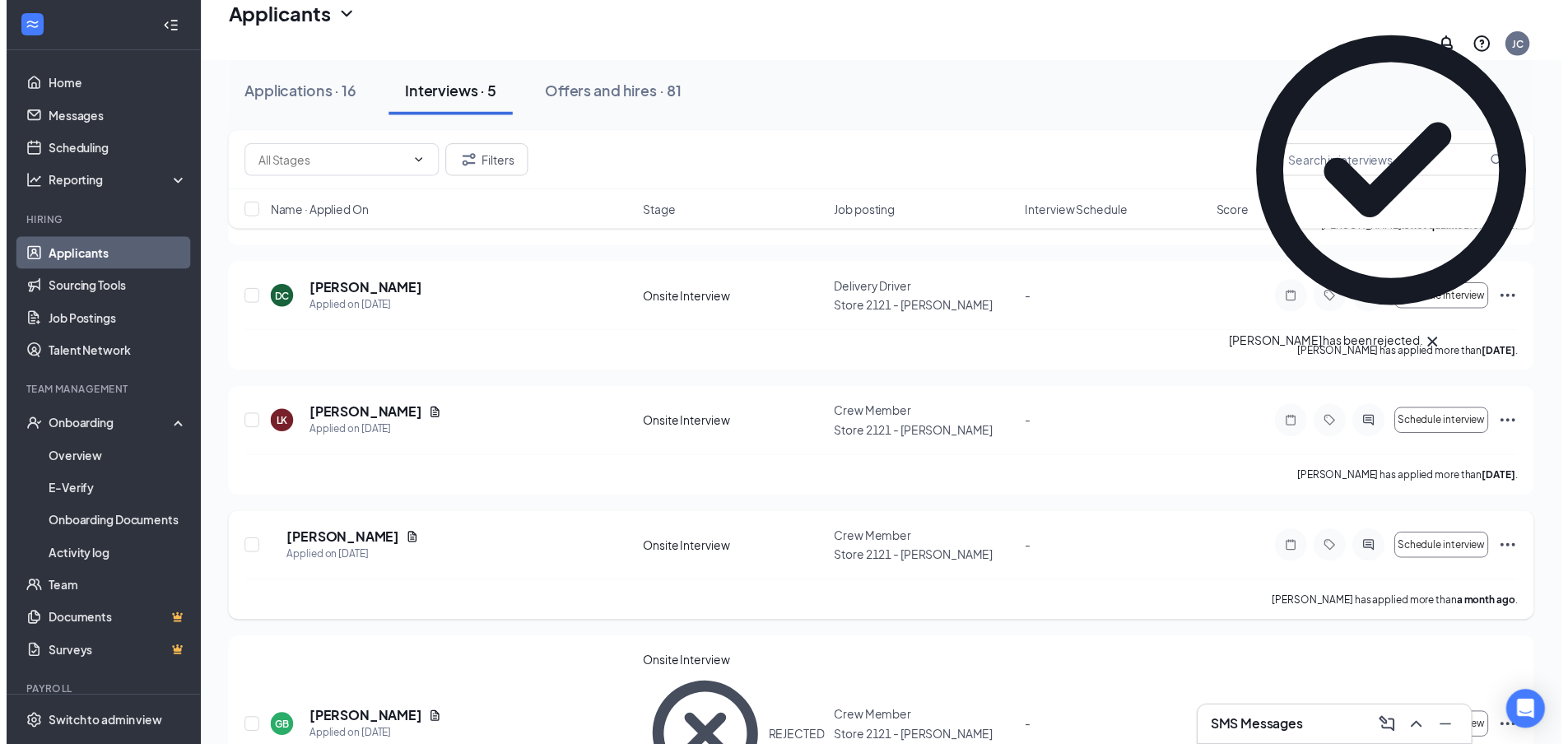
scroll to position [204, 0]
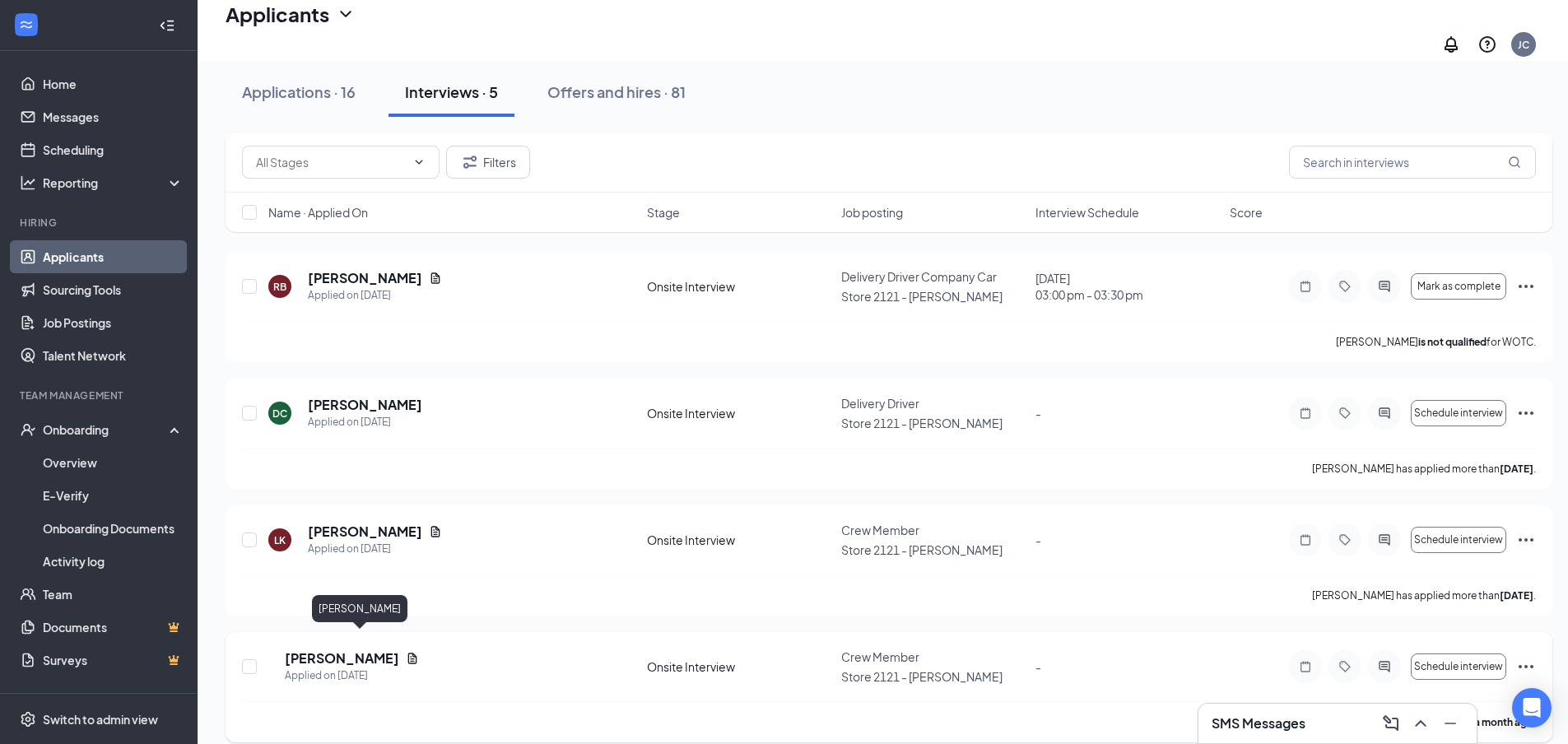
click at [348, 649] on h5 "[PERSON_NAME]" at bounding box center [342, 658] width 115 height 18
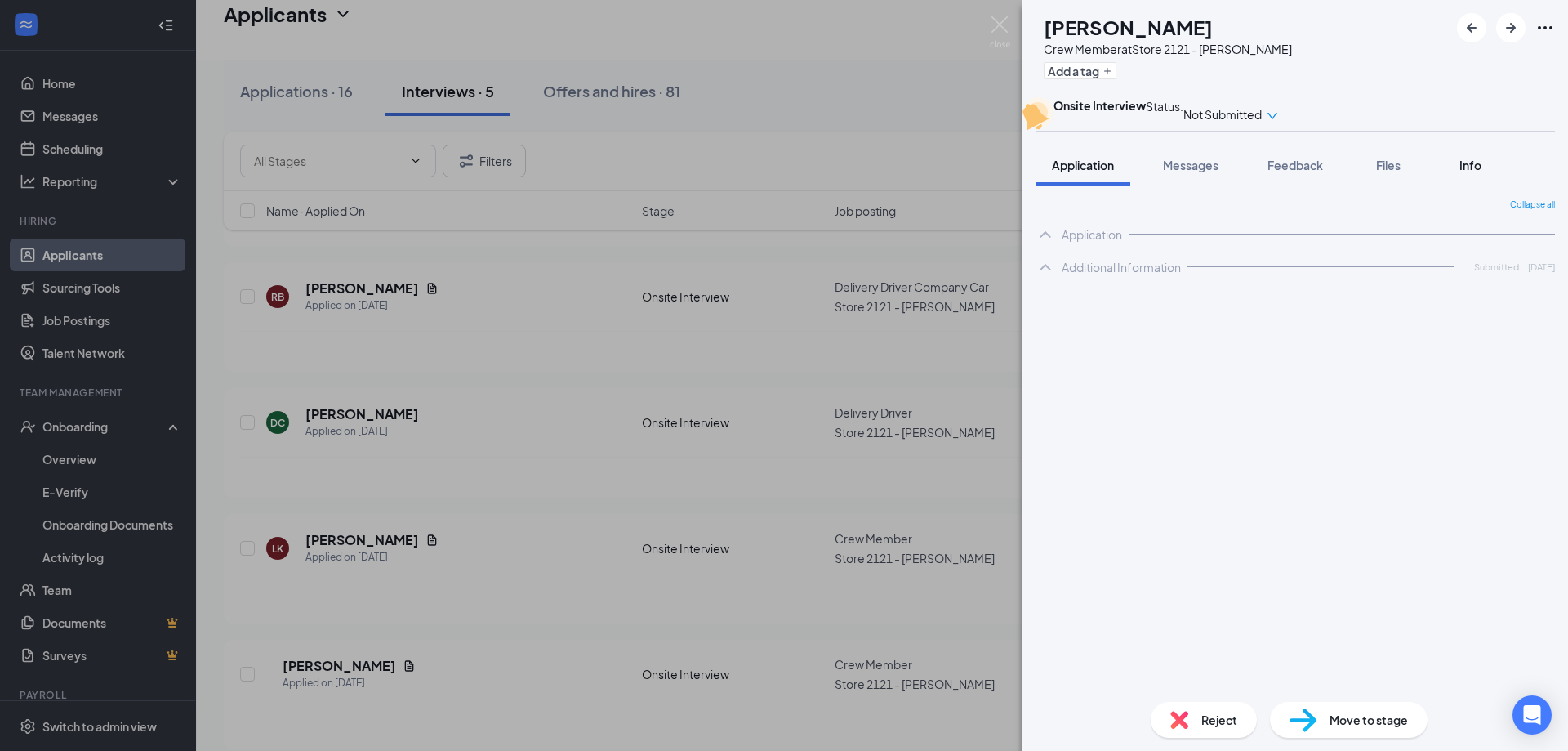
click at [1467, 172] on span "Info" at bounding box center [1469, 165] width 22 height 15
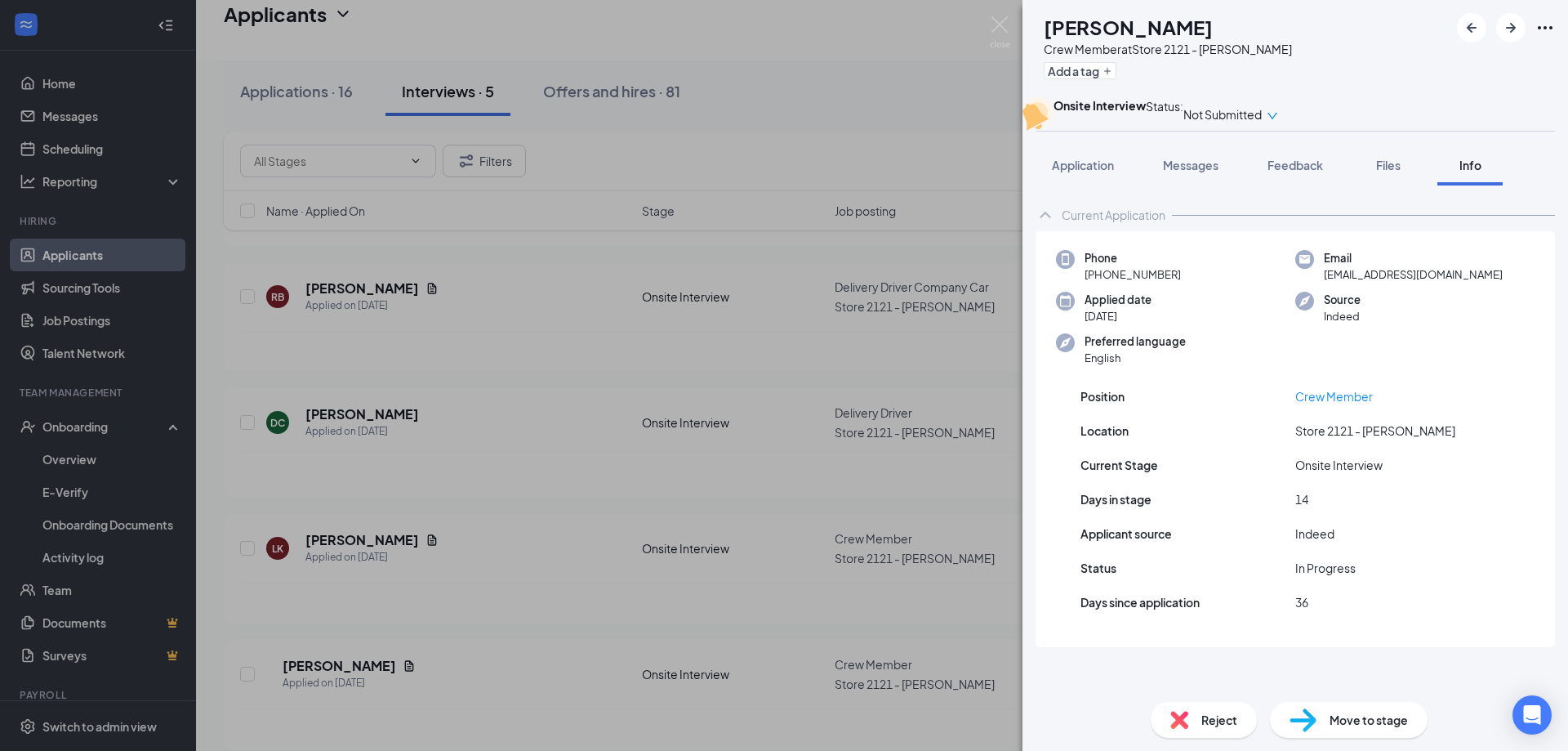
click at [1185, 709] on div "Reject" at bounding box center [1203, 720] width 106 height 36
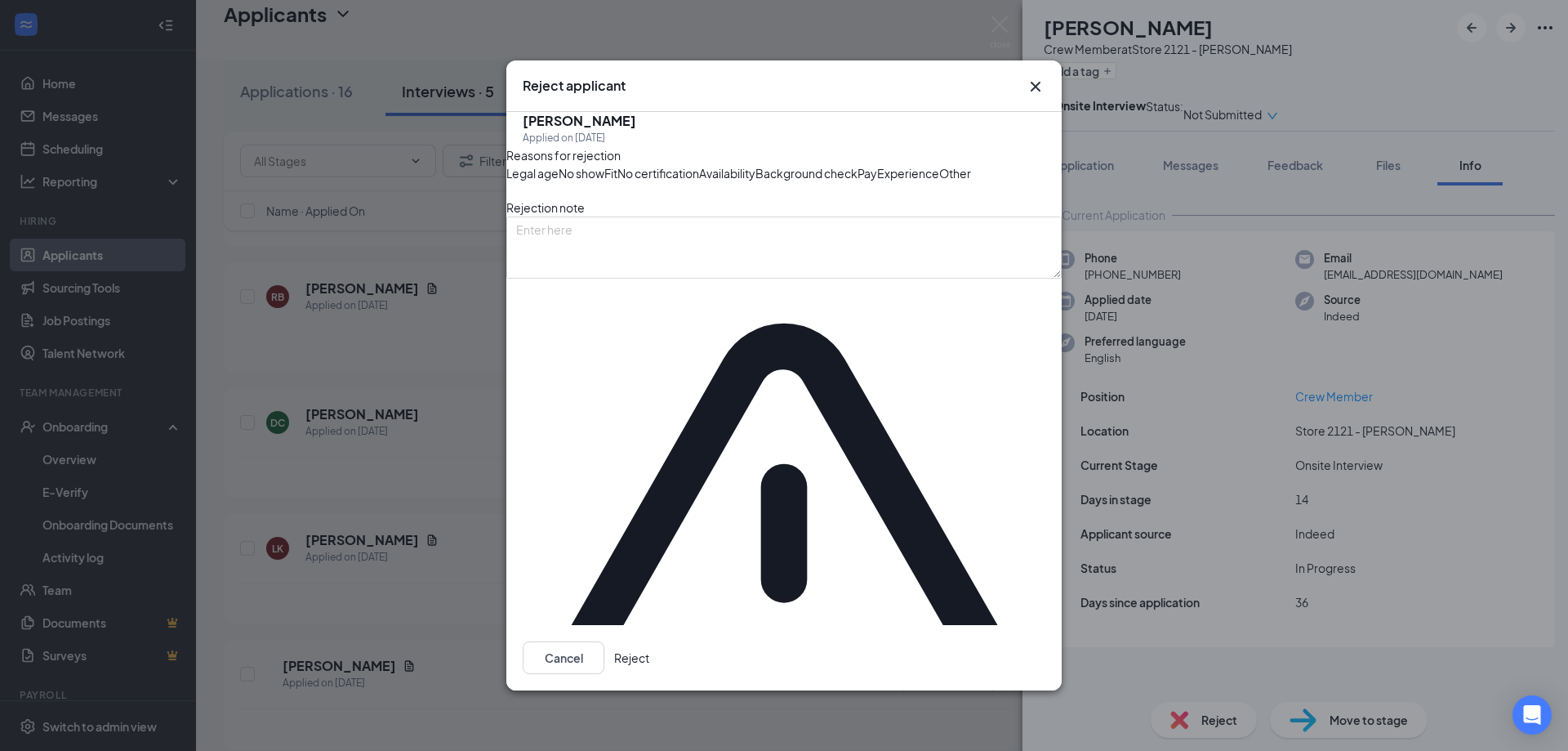
click at [649, 641] on button "Reject" at bounding box center [631, 657] width 35 height 33
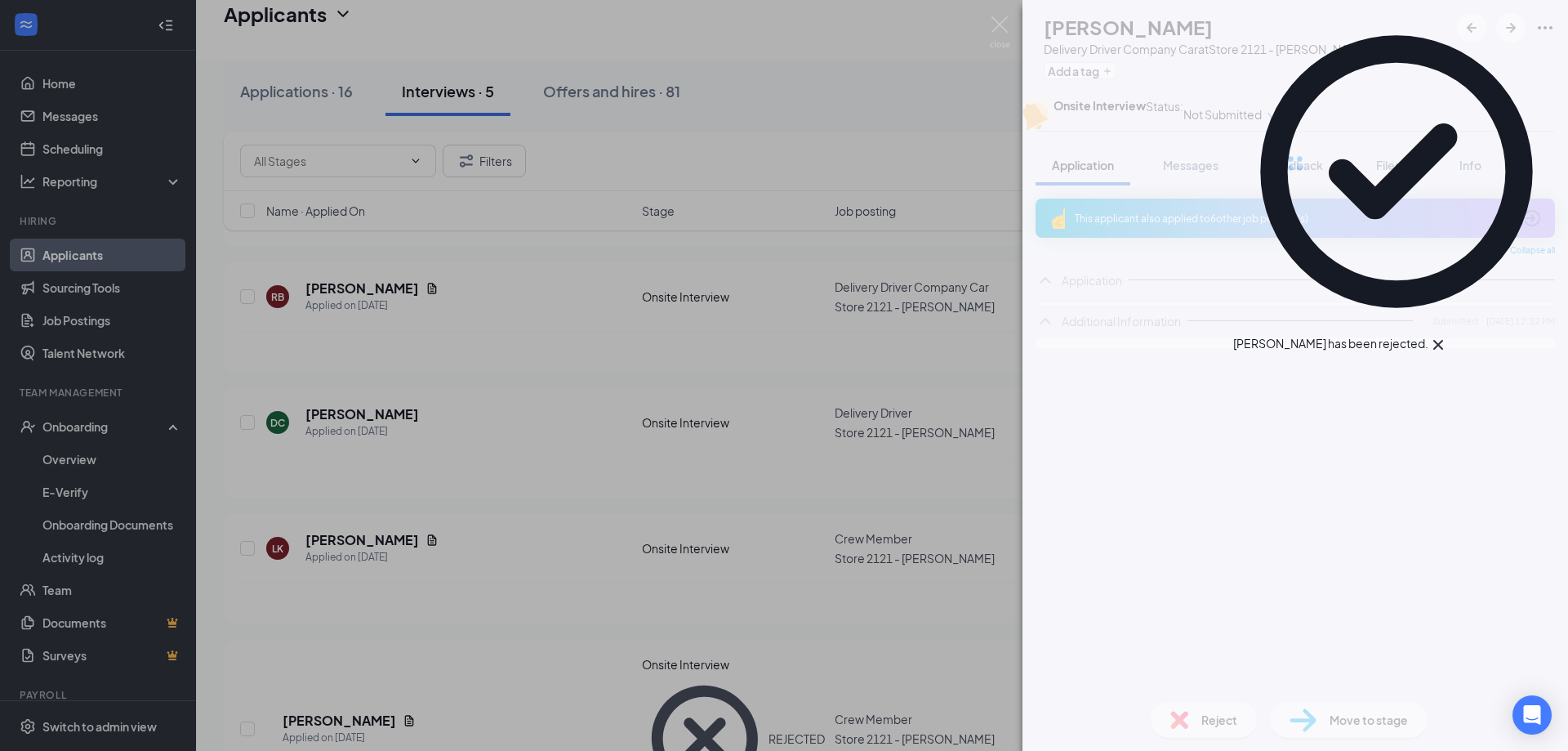
click at [640, 616] on div "NB [PERSON_NAME] Driver Company Car at Store 2121 - [PERSON_NAME] Add a tag Ons…" at bounding box center [784, 375] width 1568 height 751
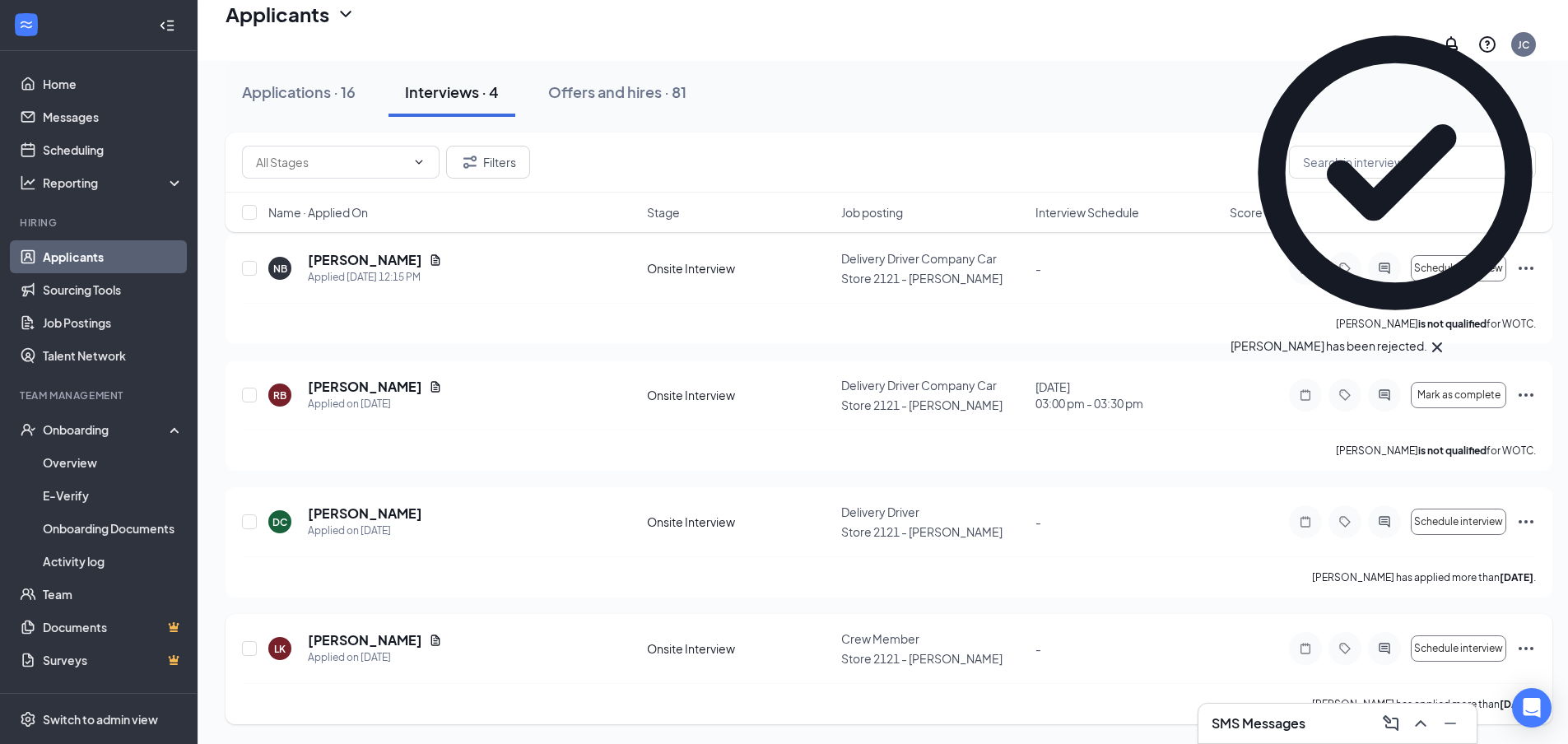
scroll to position [79, 0]
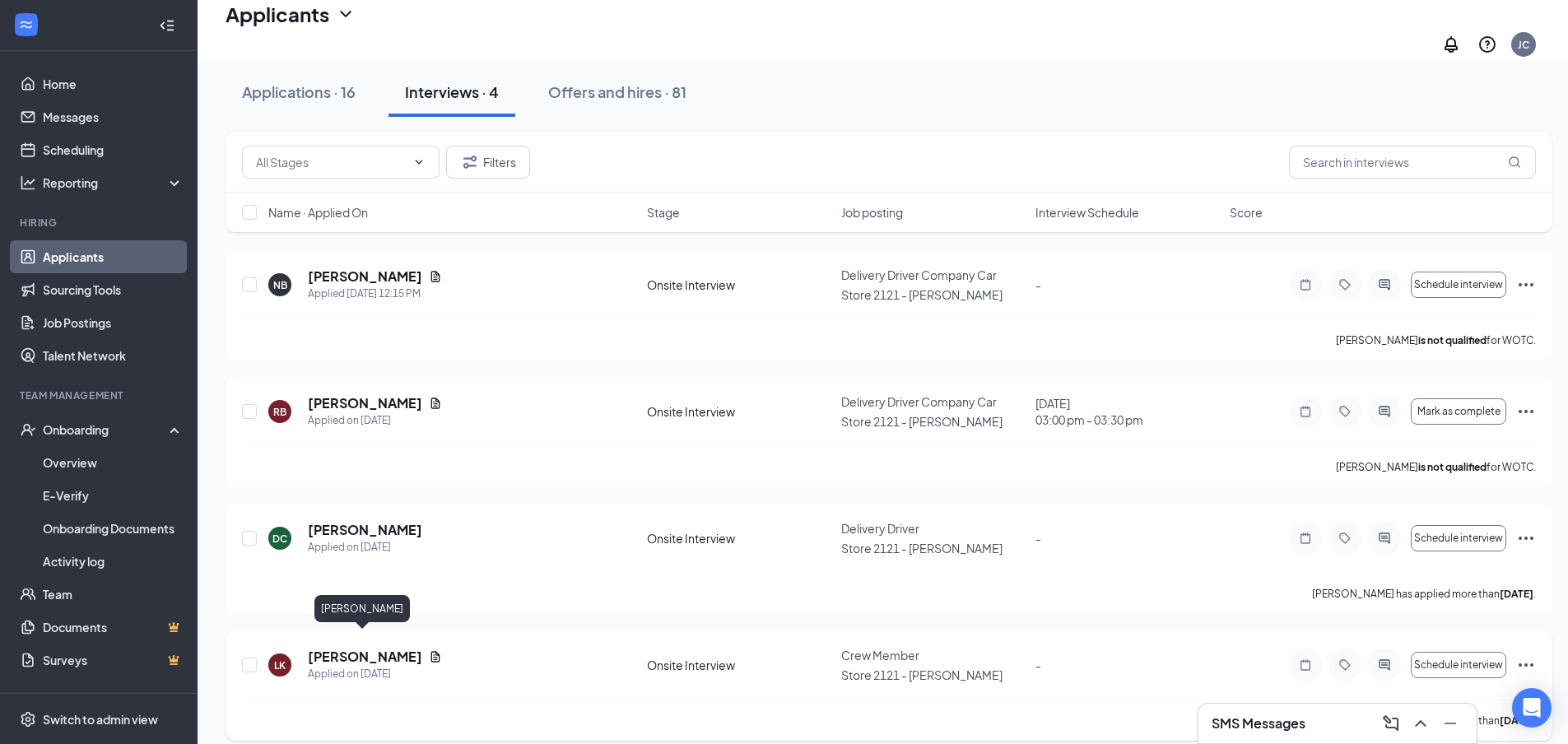
click at [357, 647] on h5 "[PERSON_NAME]" at bounding box center [365, 656] width 115 height 18
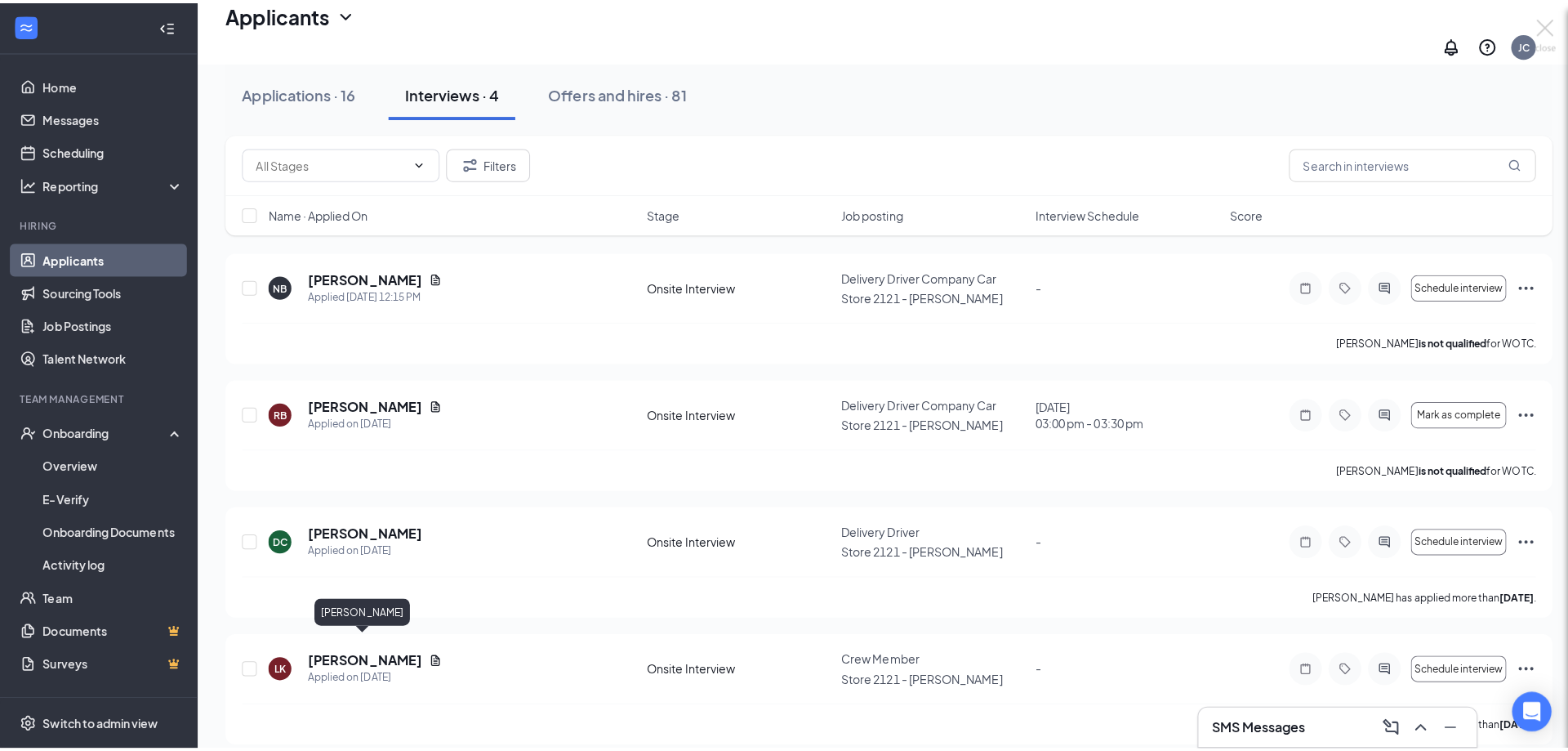
scroll to position [66, 0]
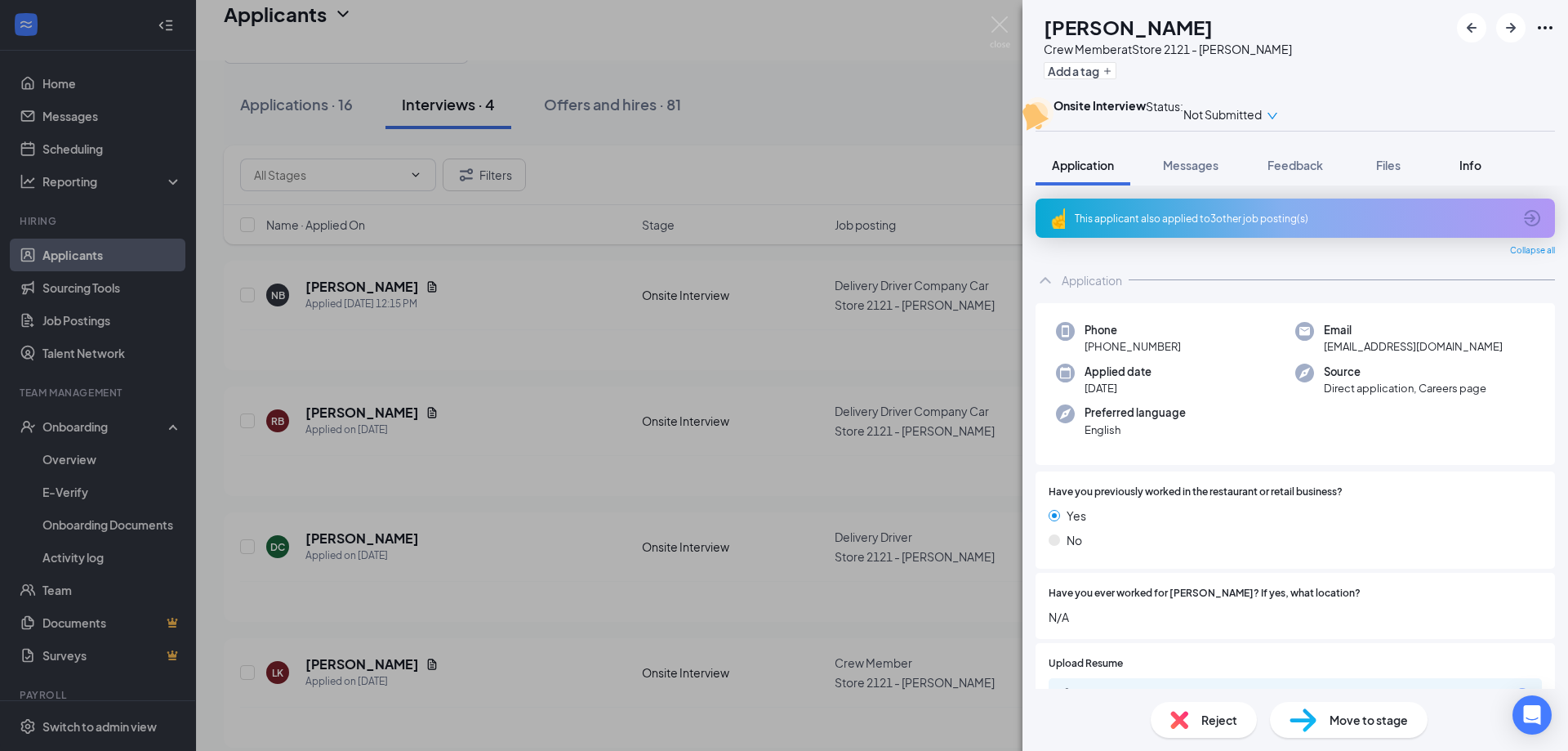
click at [1489, 185] on button "Info" at bounding box center [1470, 164] width 66 height 40
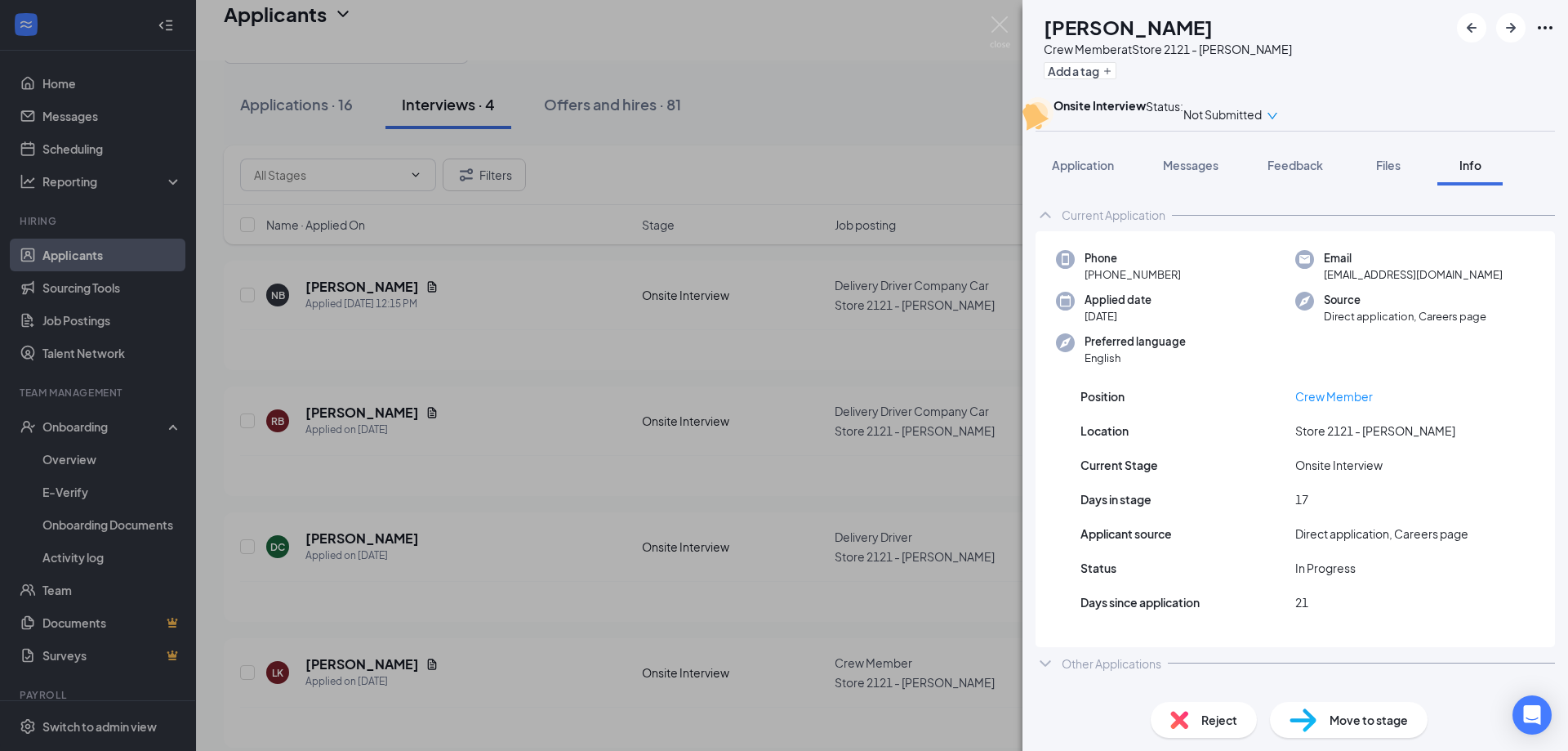
scroll to position [27, 0]
click at [1189, 721] on div "Reject" at bounding box center [1203, 720] width 106 height 36
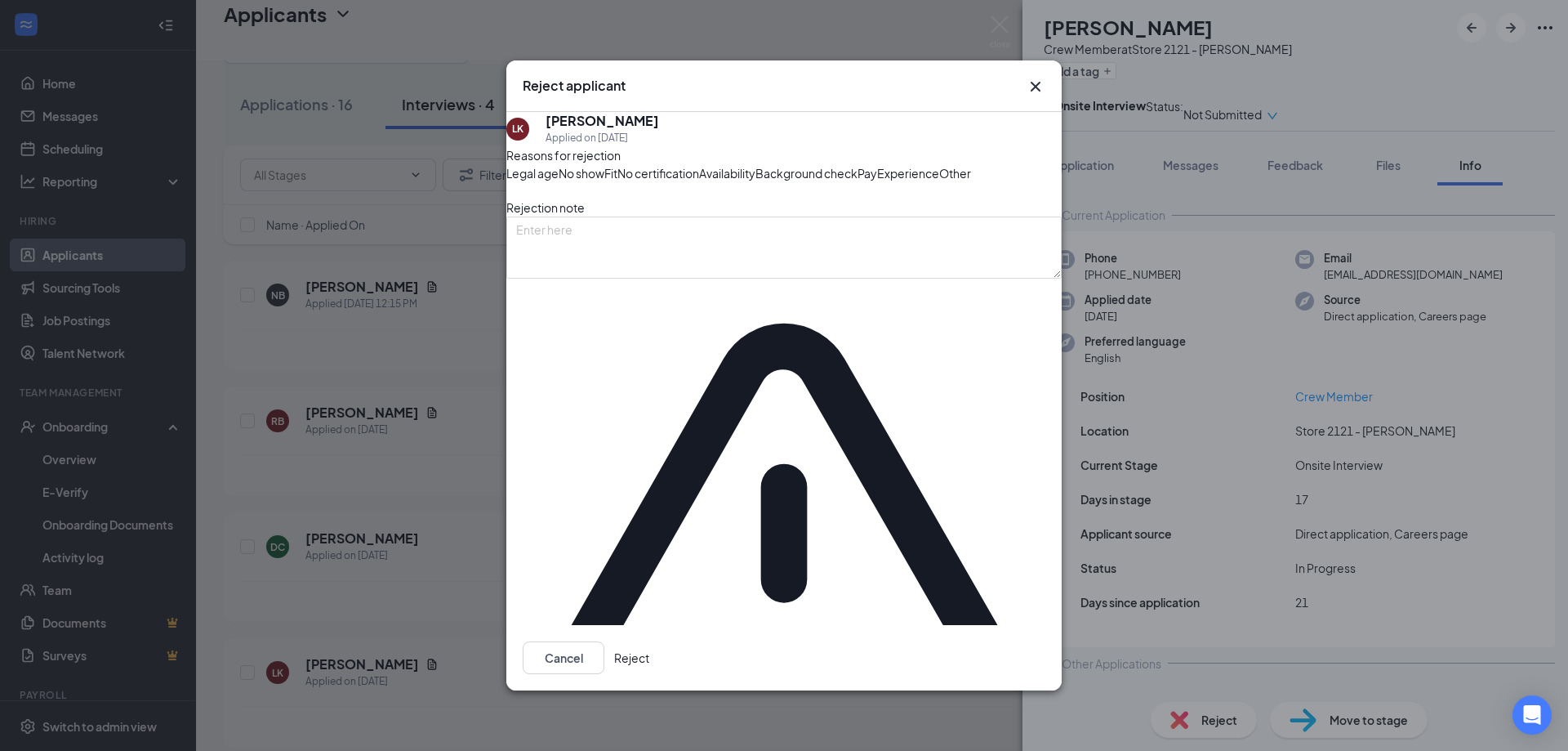
click at [649, 641] on button "Reject" at bounding box center [631, 657] width 35 height 33
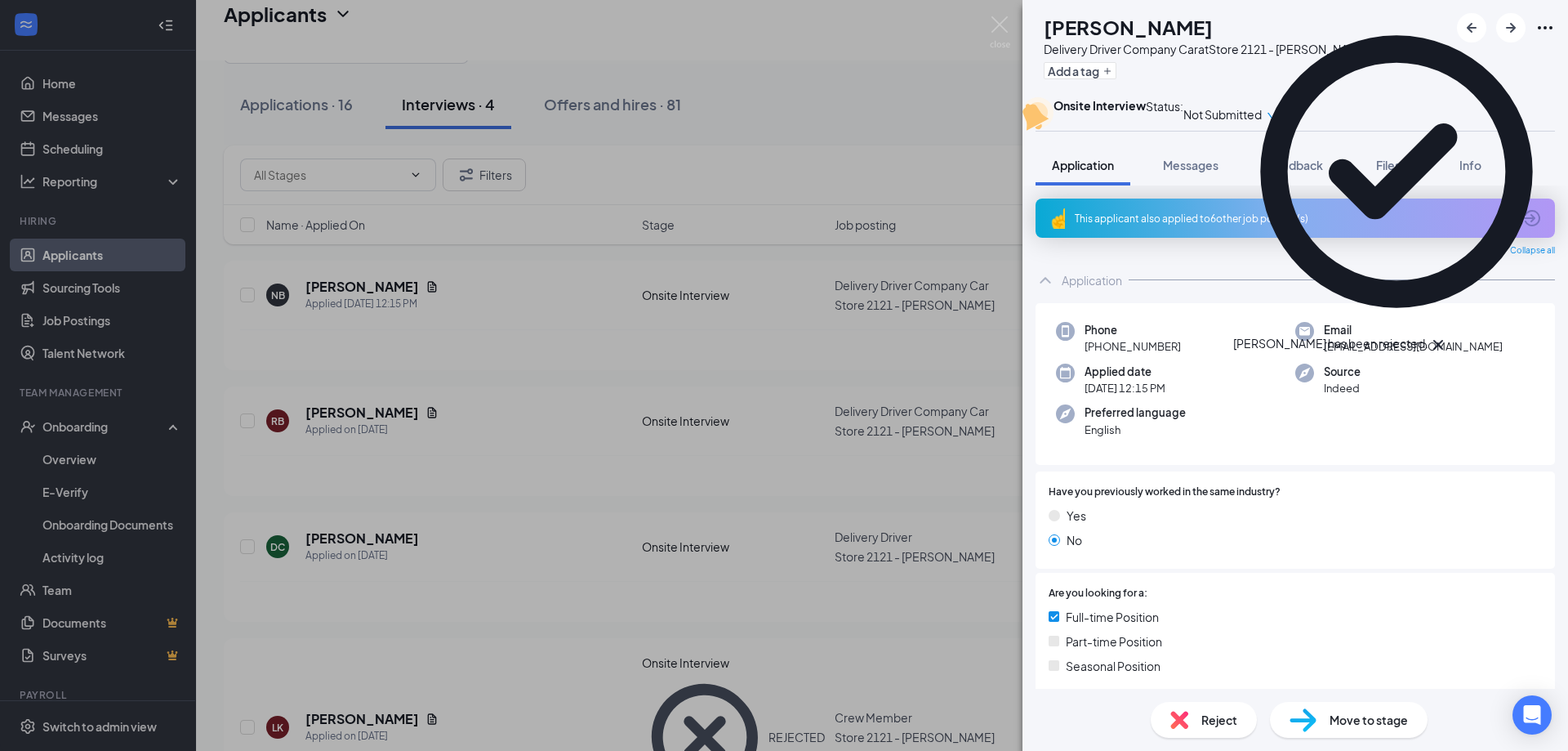
click at [535, 559] on div "NB [PERSON_NAME] Driver Company Car at Store 2121 - [PERSON_NAME] Add a tag Ons…" at bounding box center [784, 375] width 1568 height 751
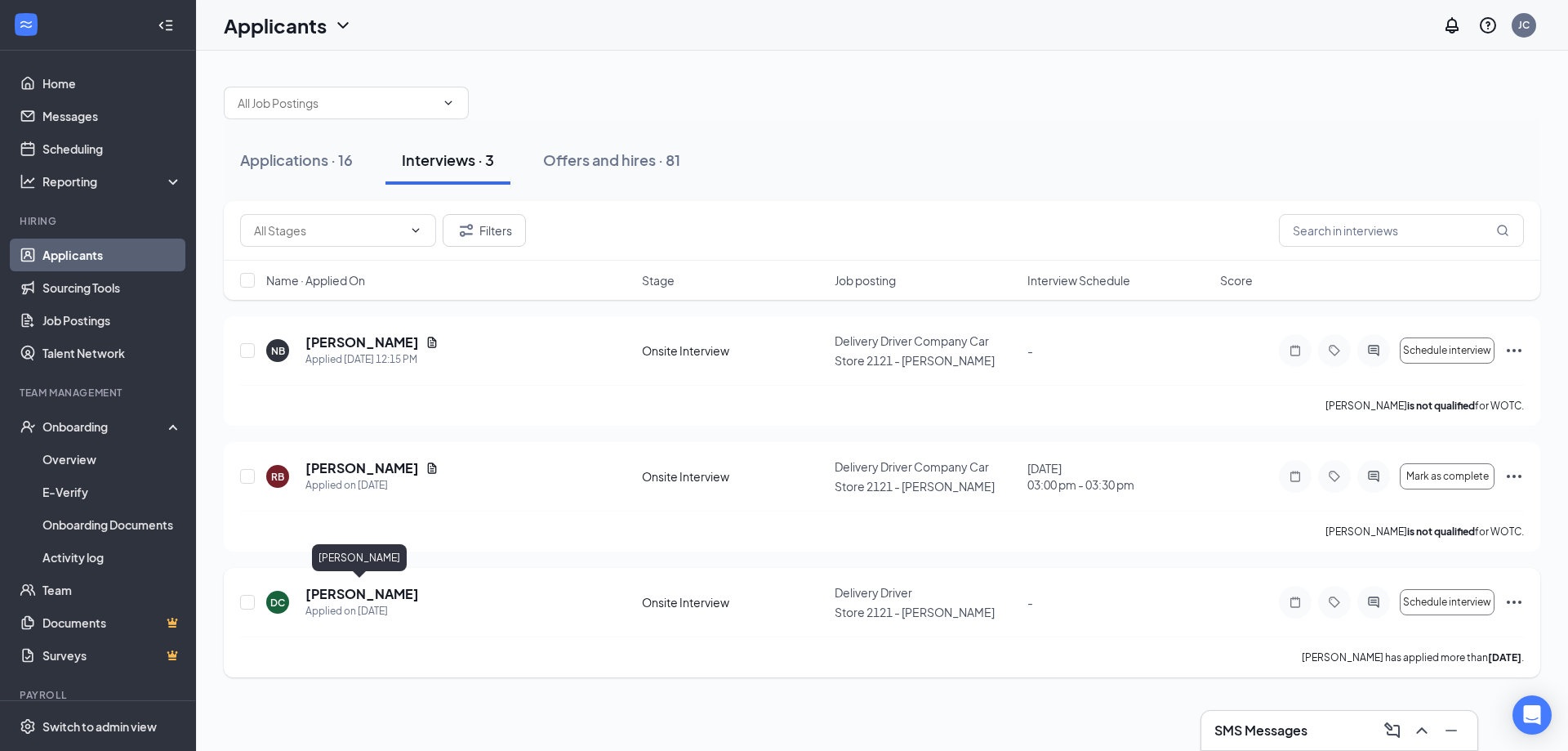
click at [355, 585] on h5 "[PERSON_NAME]" at bounding box center [362, 593] width 114 height 18
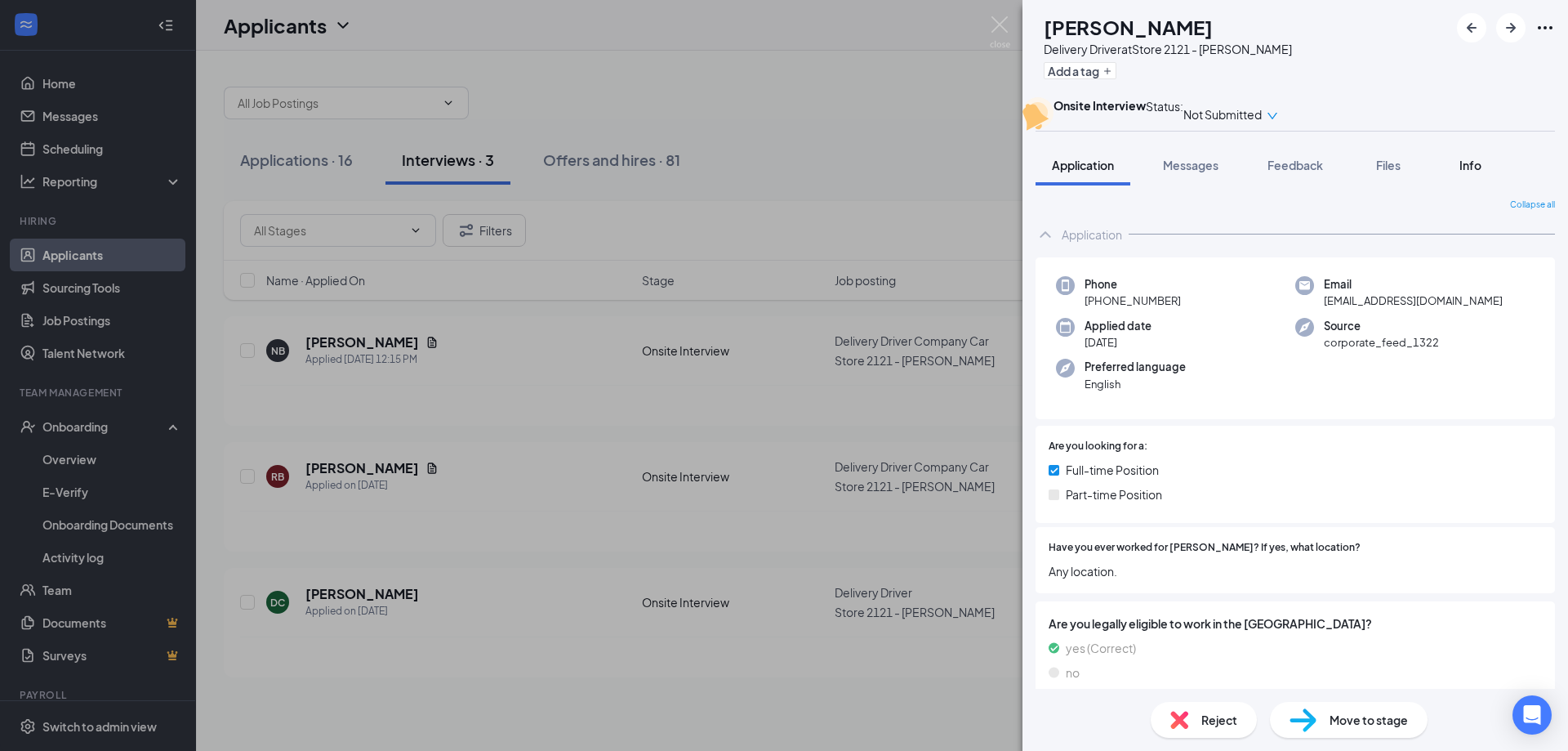
click at [1459, 185] on button "Info" at bounding box center [1470, 164] width 66 height 40
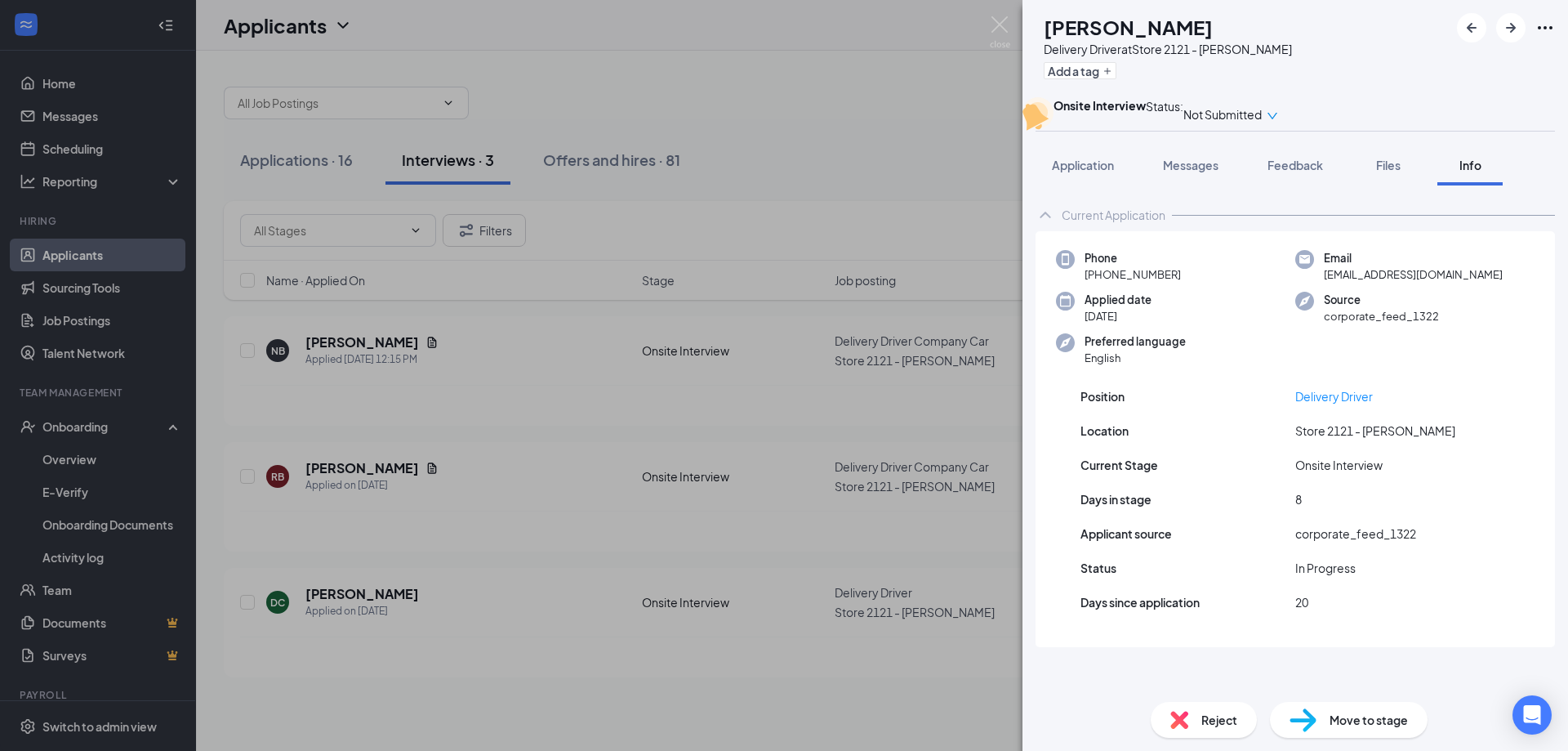
click at [682, 533] on div "DC [PERSON_NAME] Delivery Driver at Store 2121 - [PERSON_NAME] Add a tag Onsite…" at bounding box center [784, 375] width 1568 height 751
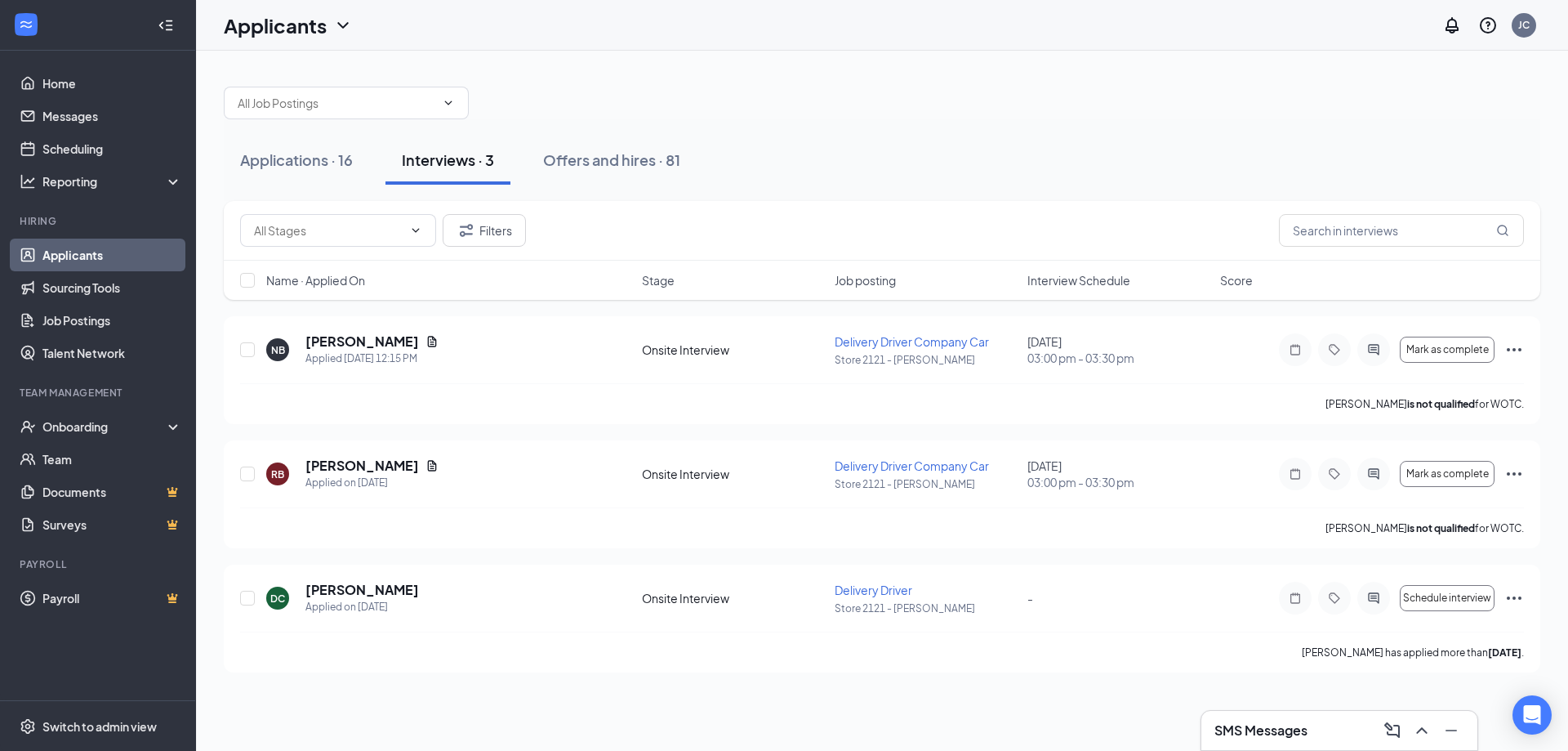
click at [834, 211] on div "Filters" at bounding box center [881, 230] width 1316 height 59
click at [596, 159] on div "Offers and hires · 81" at bounding box center [612, 160] width 137 height 21
